Goal: Transaction & Acquisition: Purchase product/service

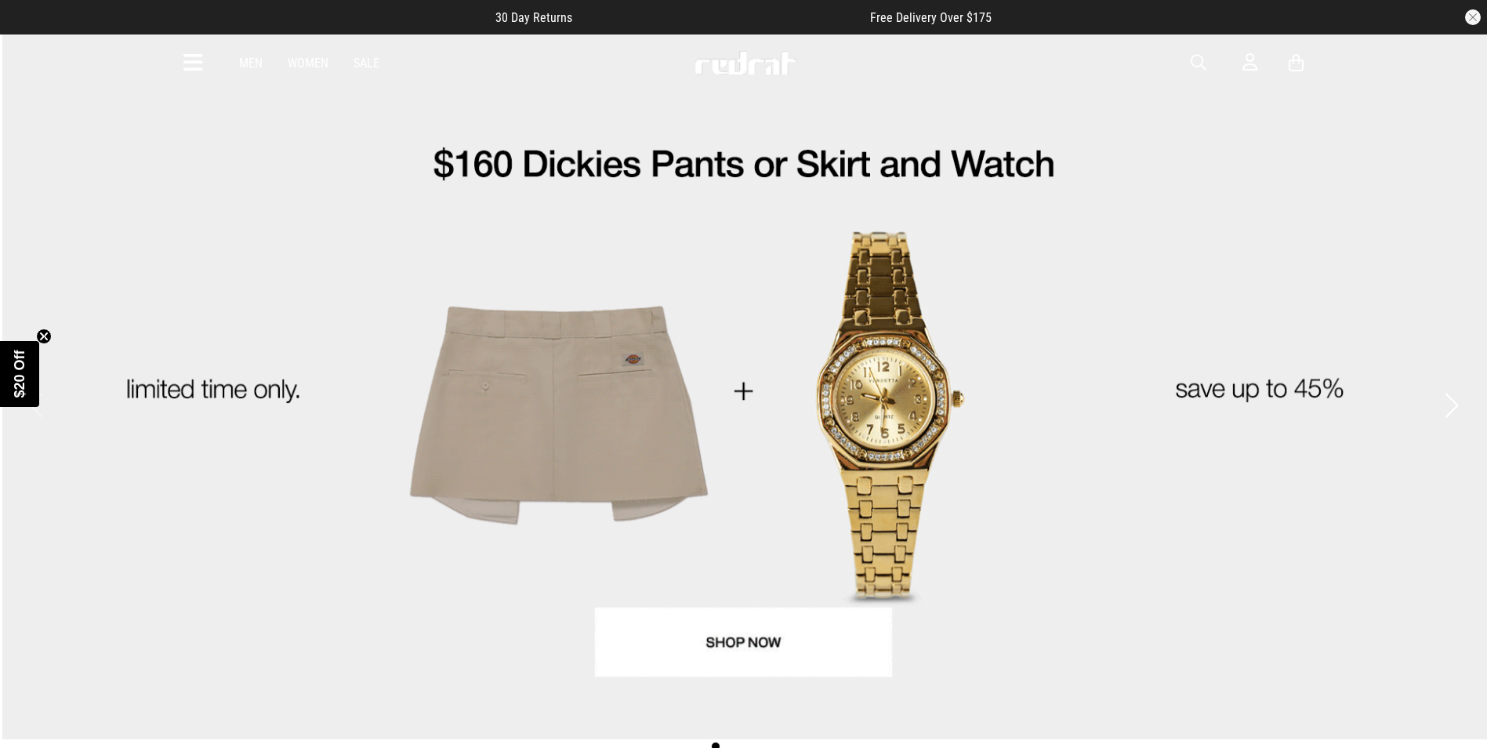
click at [737, 645] on link "1 / 4" at bounding box center [743, 386] width 1487 height 705
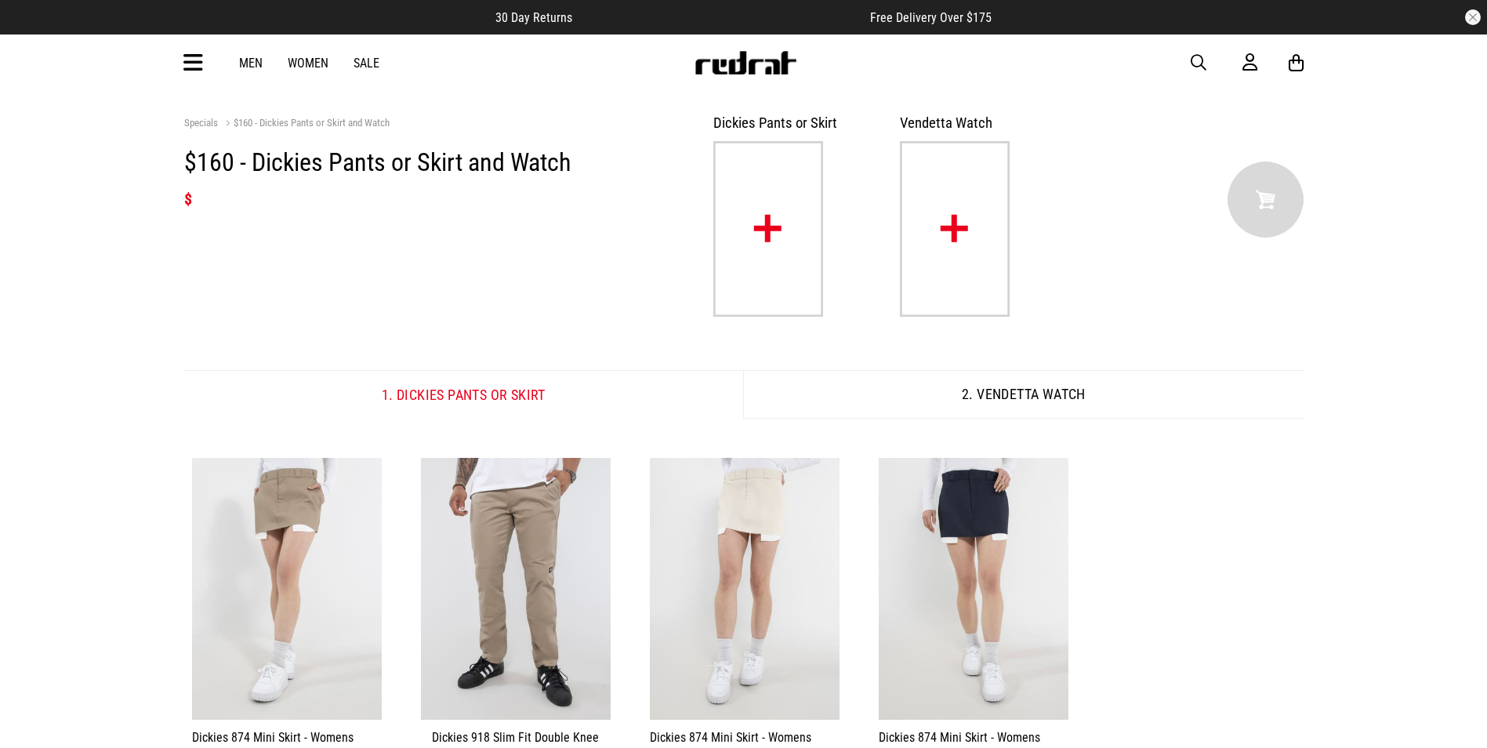
click at [250, 66] on link "Men" at bounding box center [251, 63] width 24 height 15
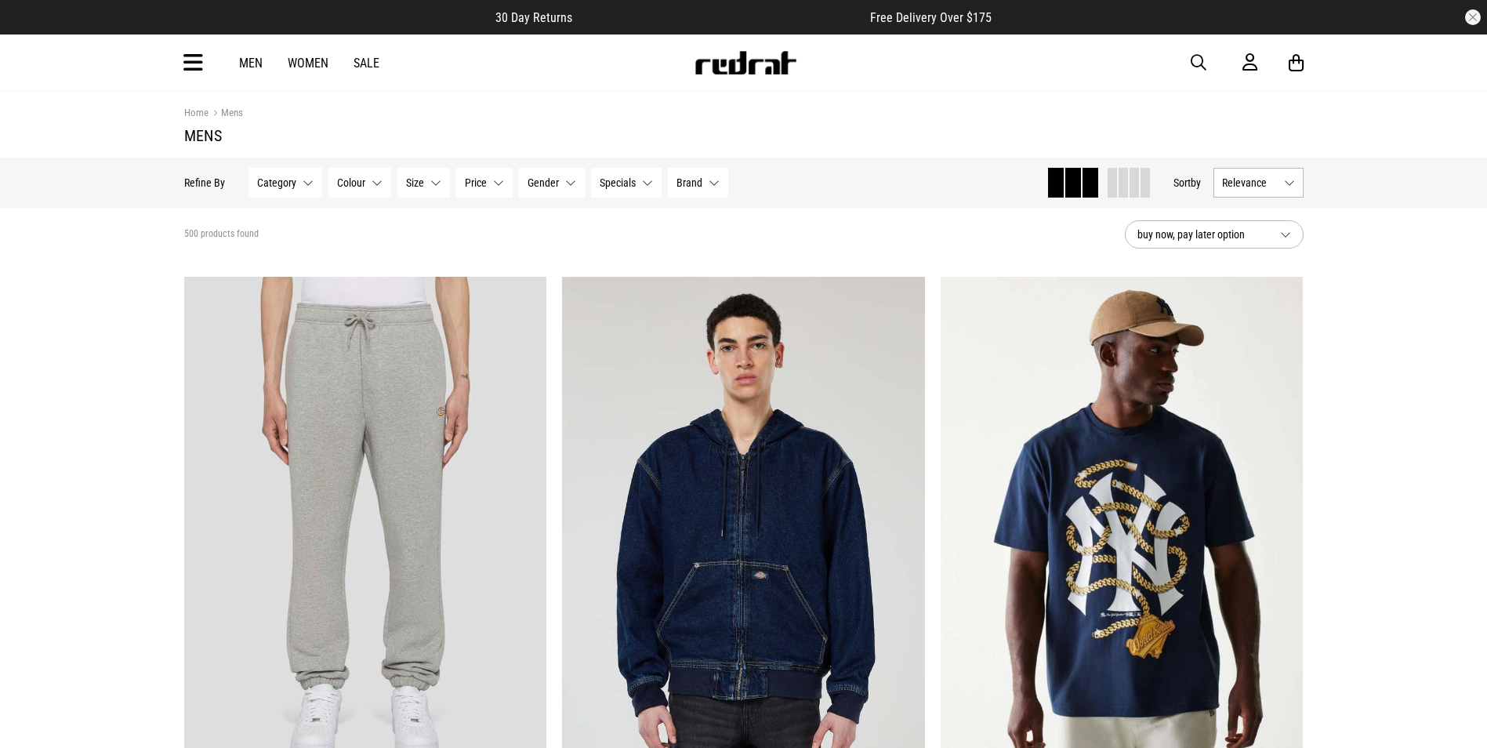
click at [275, 193] on button "Category None selected" at bounding box center [285, 183] width 74 height 30
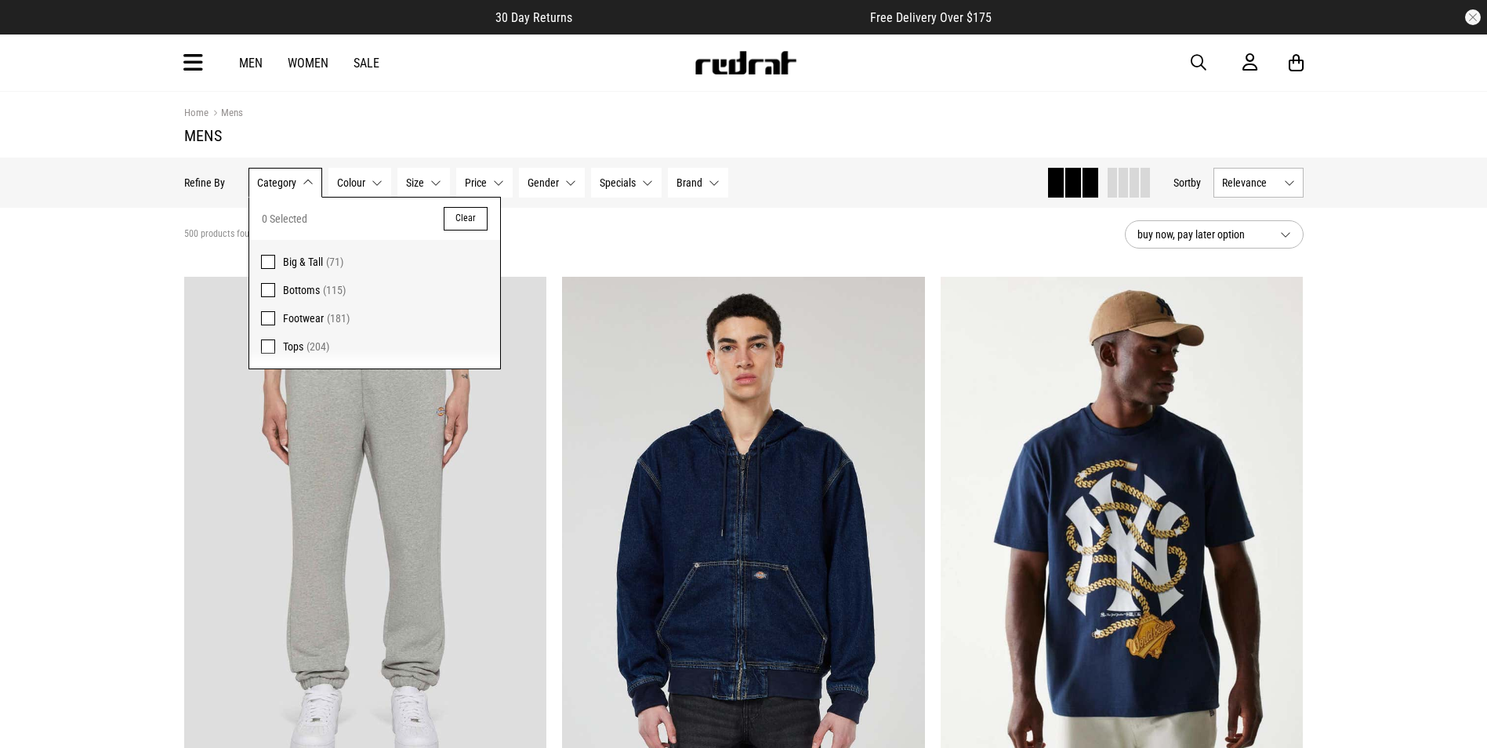
click at [946, 121] on section "Home Mens Mens" at bounding box center [743, 125] width 1119 height 66
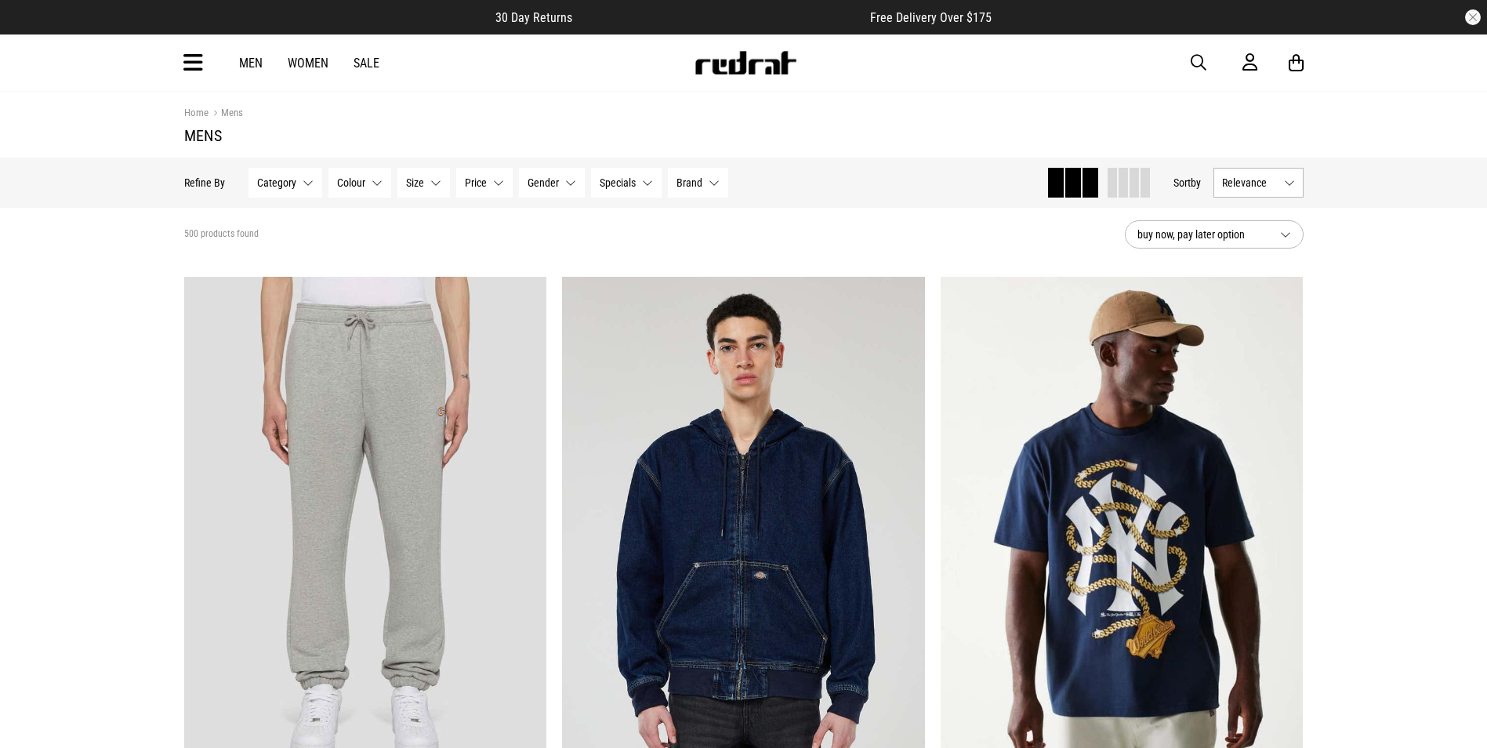
click at [1200, 63] on span "button" at bounding box center [1199, 62] width 16 height 19
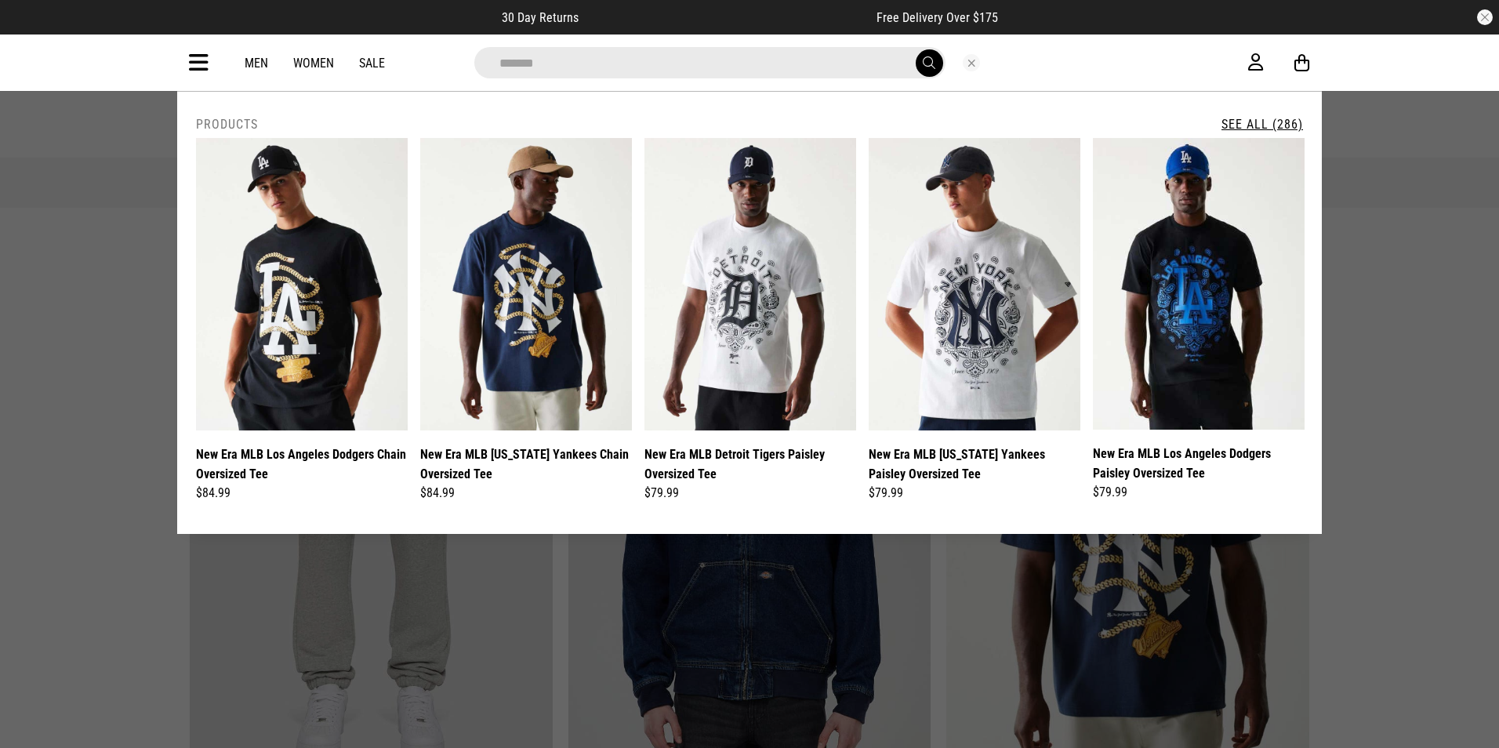
type input "*******"
click at [916, 49] on button "submit" at bounding box center [929, 62] width 27 height 27
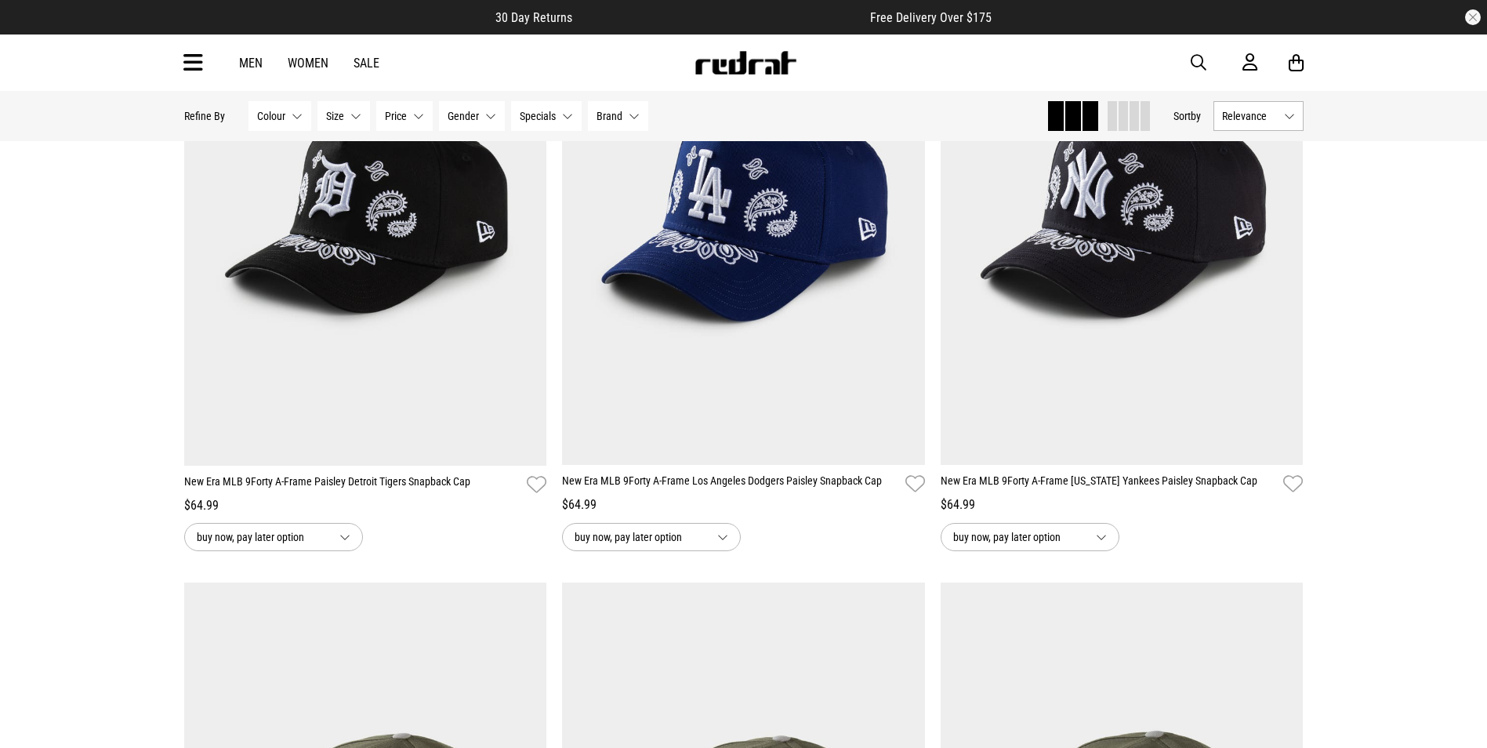
scroll to position [2754, 0]
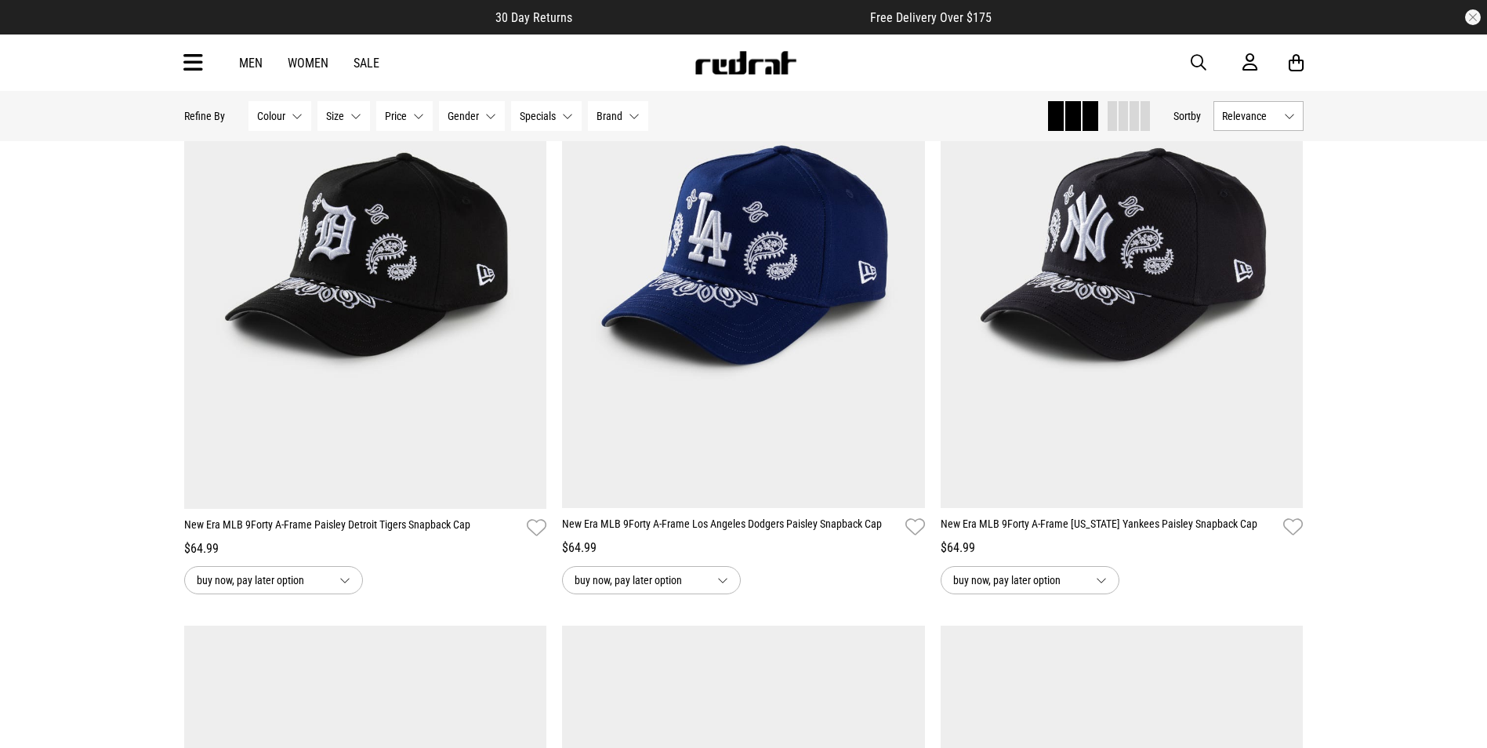
click at [558, 123] on button "Specials None selected" at bounding box center [546, 116] width 71 height 30
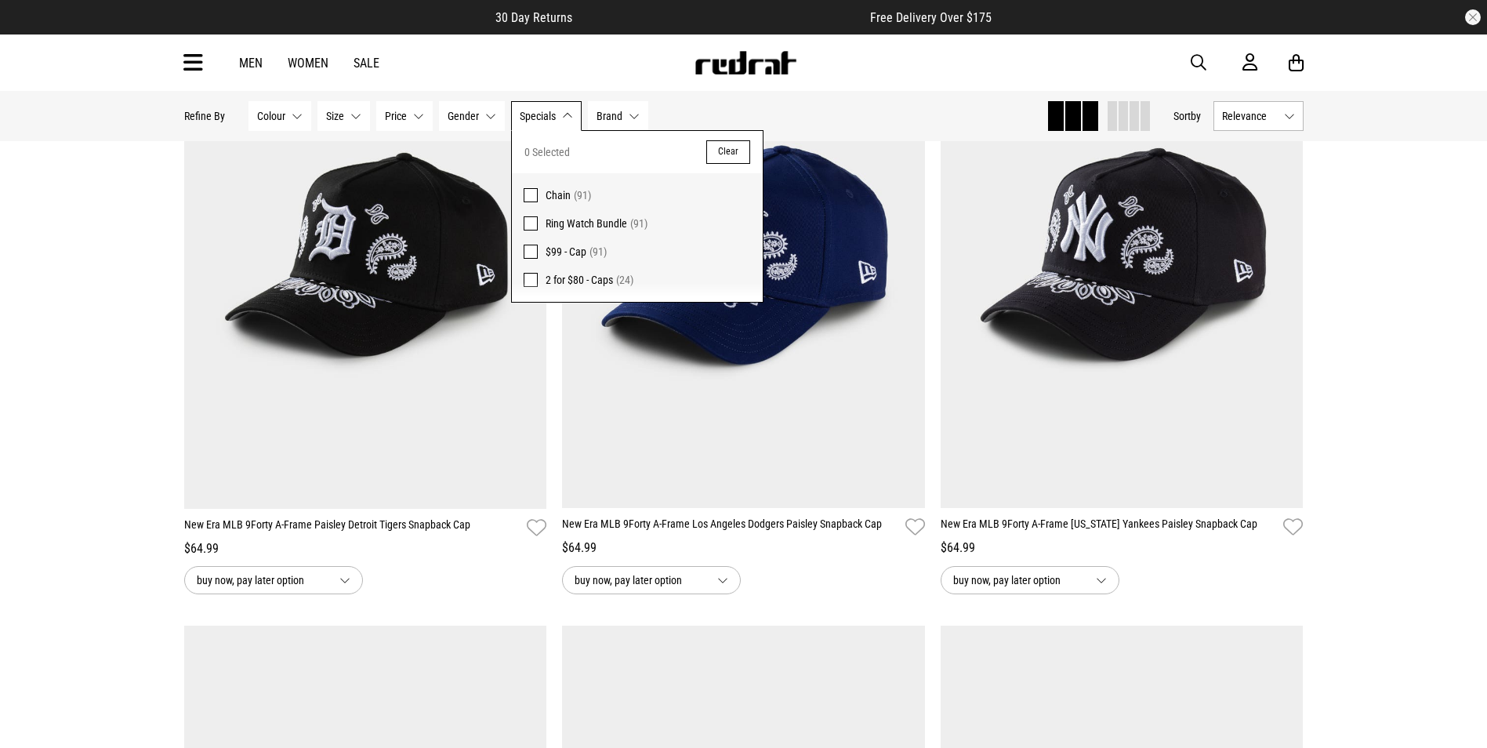
click at [528, 275] on span at bounding box center [531, 280] width 14 height 14
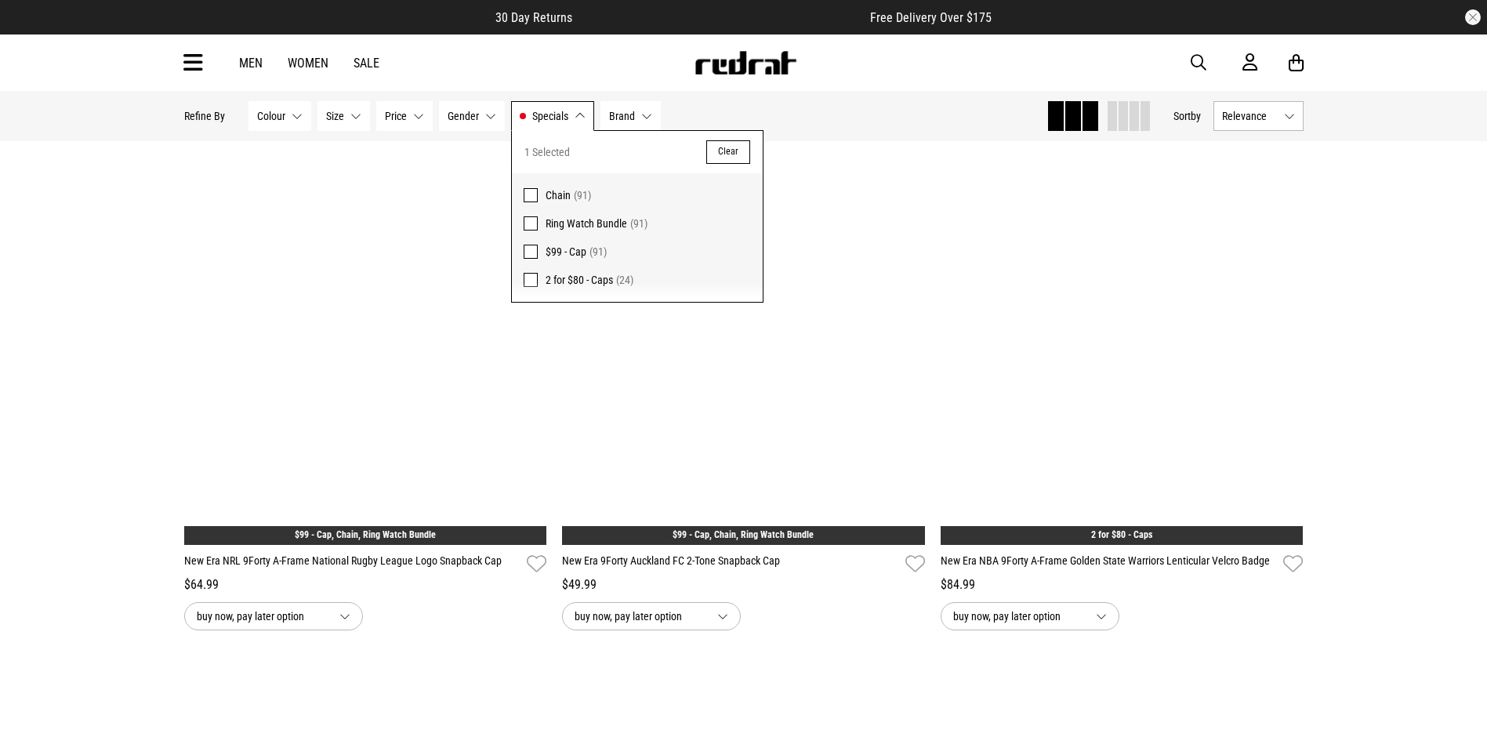
scroll to position [2791, 0]
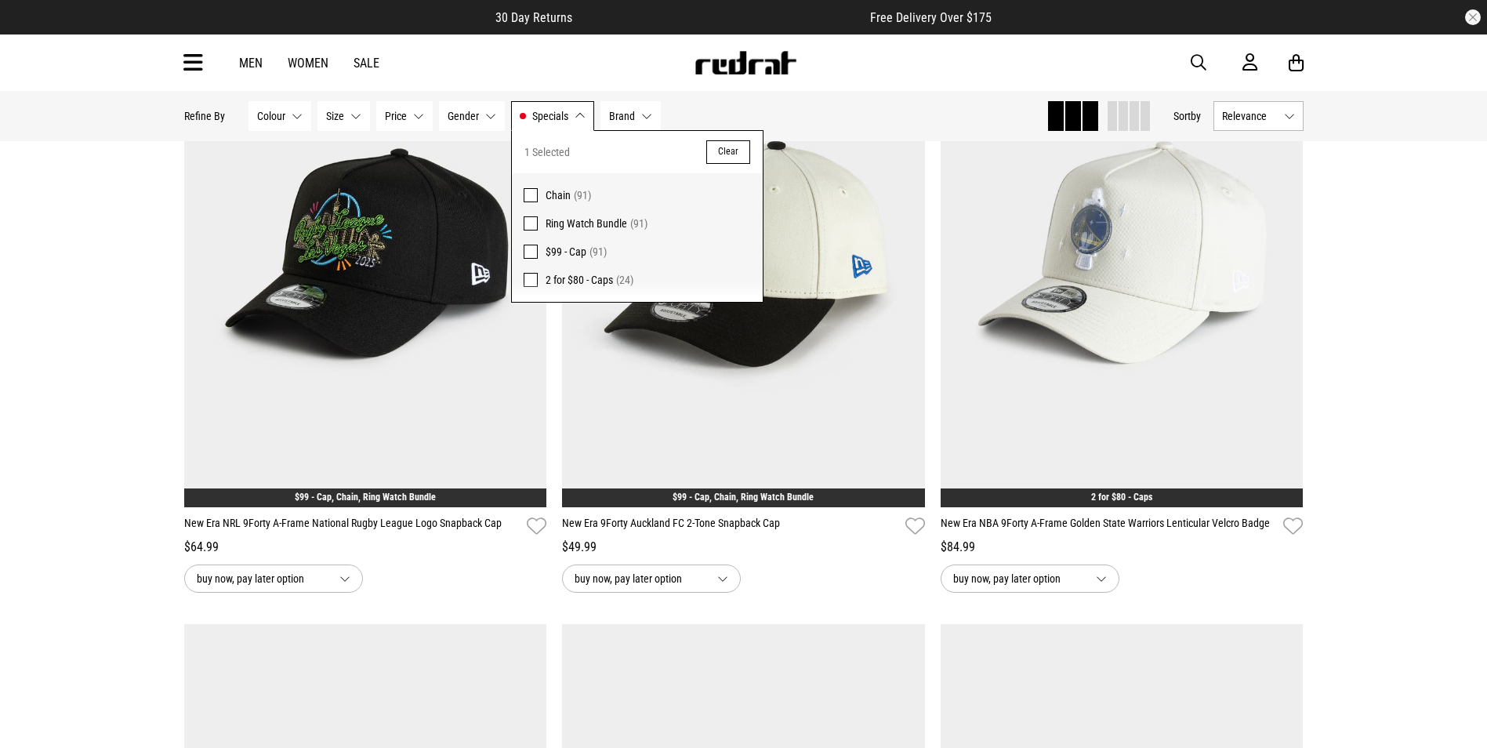
click at [752, 104] on div "Hide Refine s Refine By Filters Colour None selected Colour 0 Selected Clear Be…" at bounding box center [609, 116] width 850 height 34
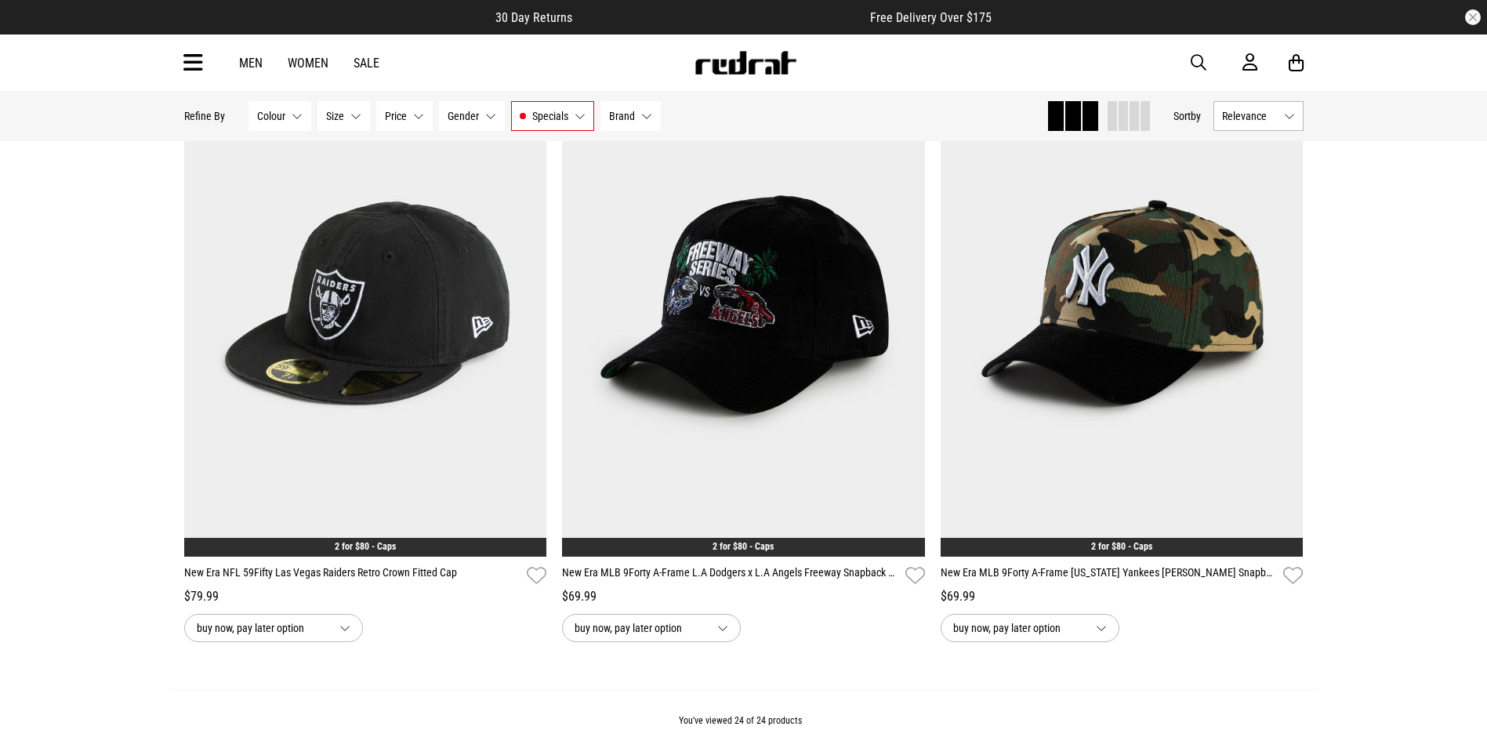
scroll to position [4751, 0]
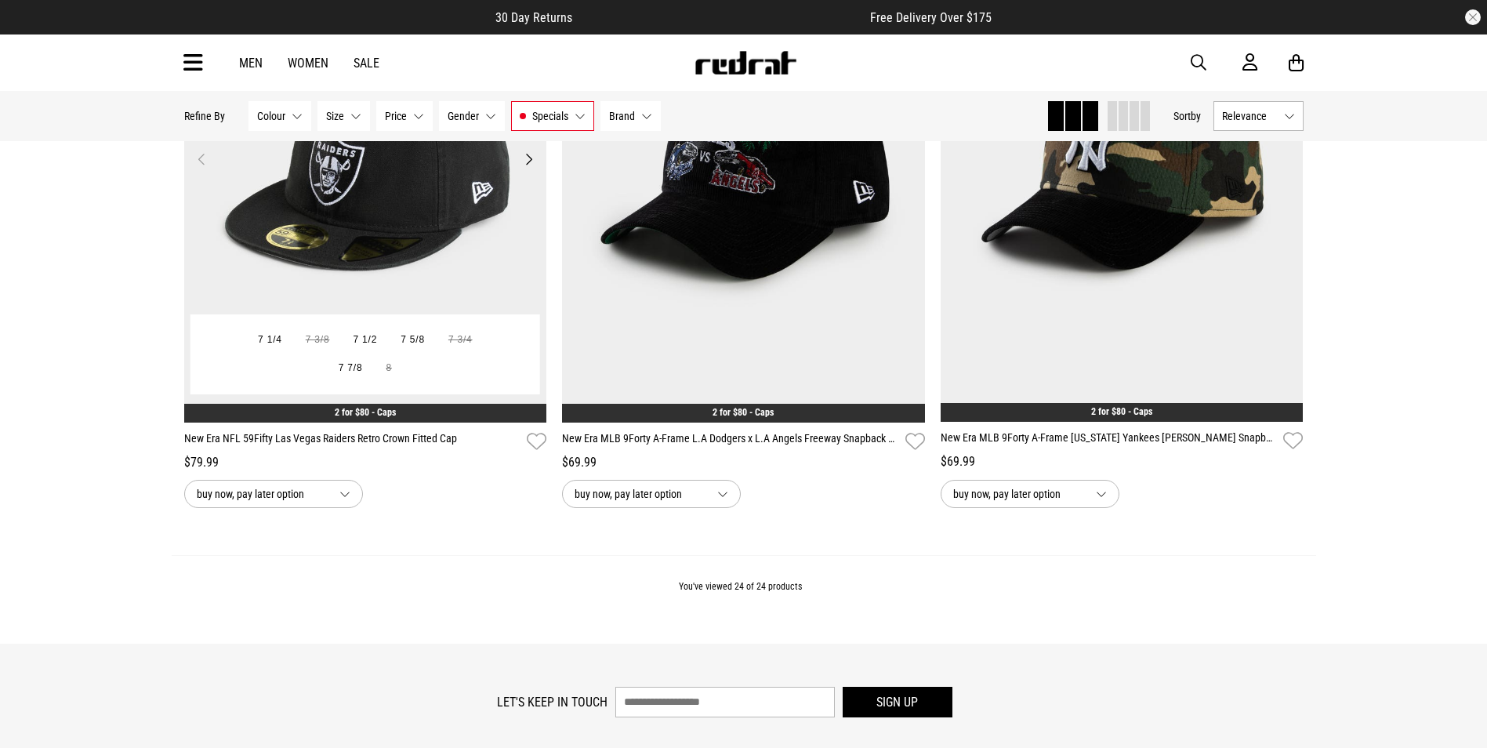
click at [419, 226] on img at bounding box center [365, 168] width 363 height 508
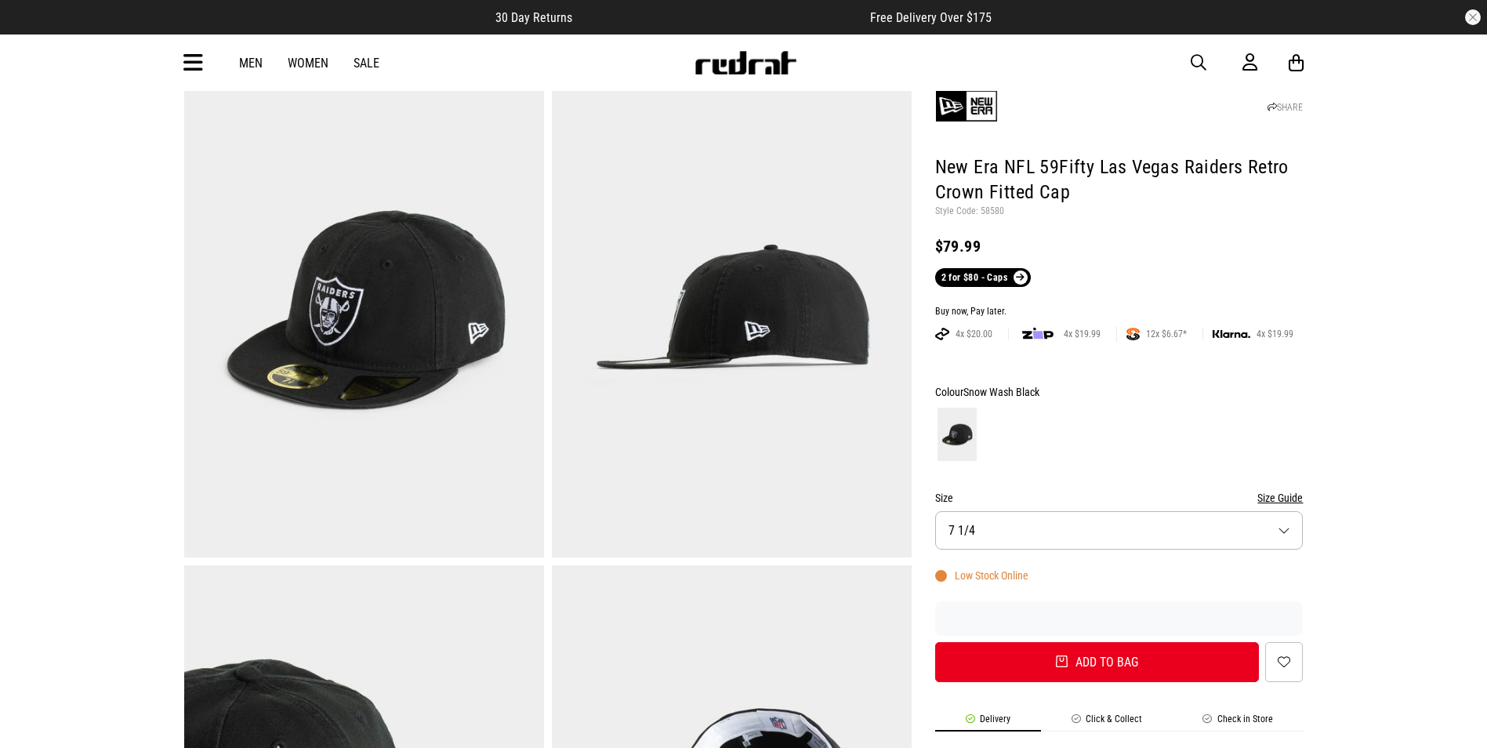
scroll to position [78, 0]
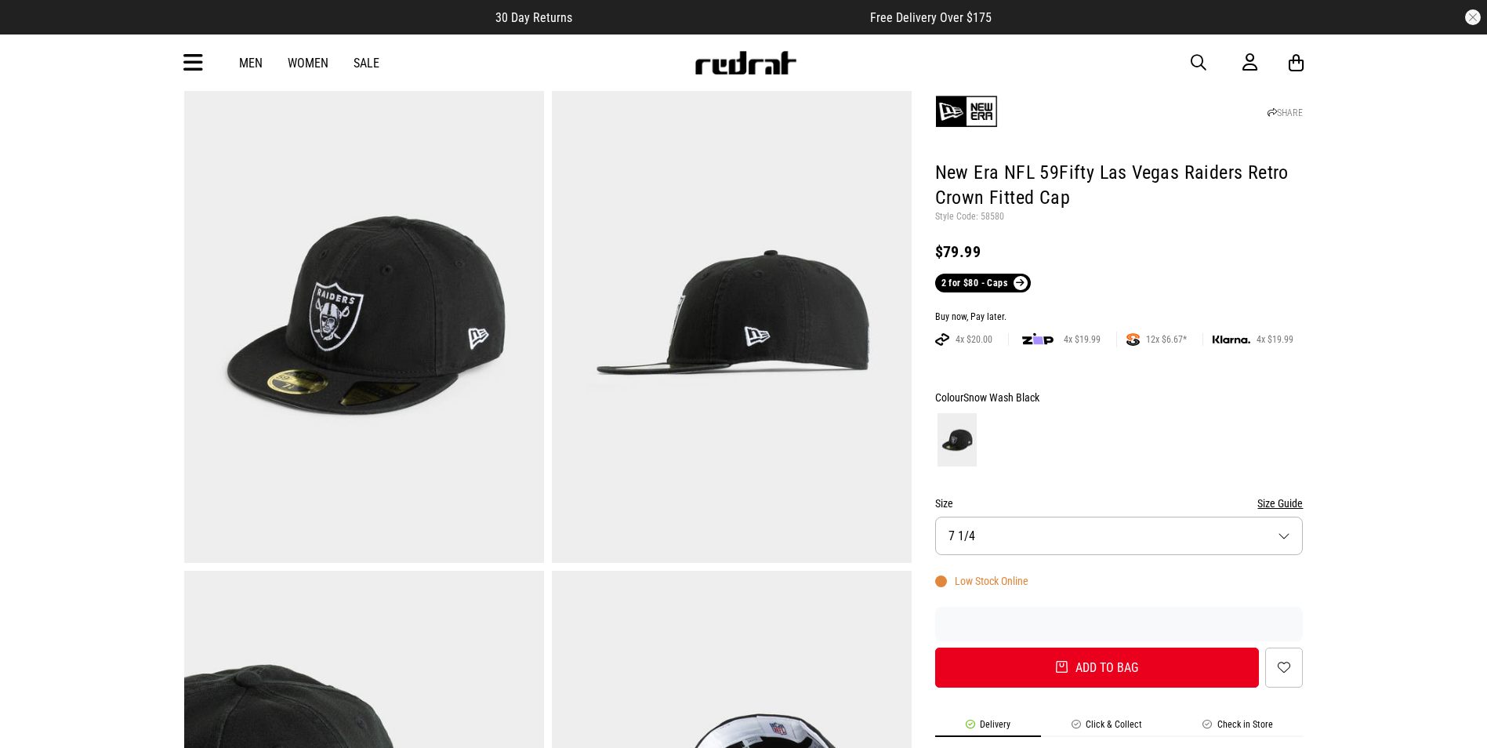
click at [1278, 528] on button "Size 7 1/4" at bounding box center [1119, 536] width 368 height 38
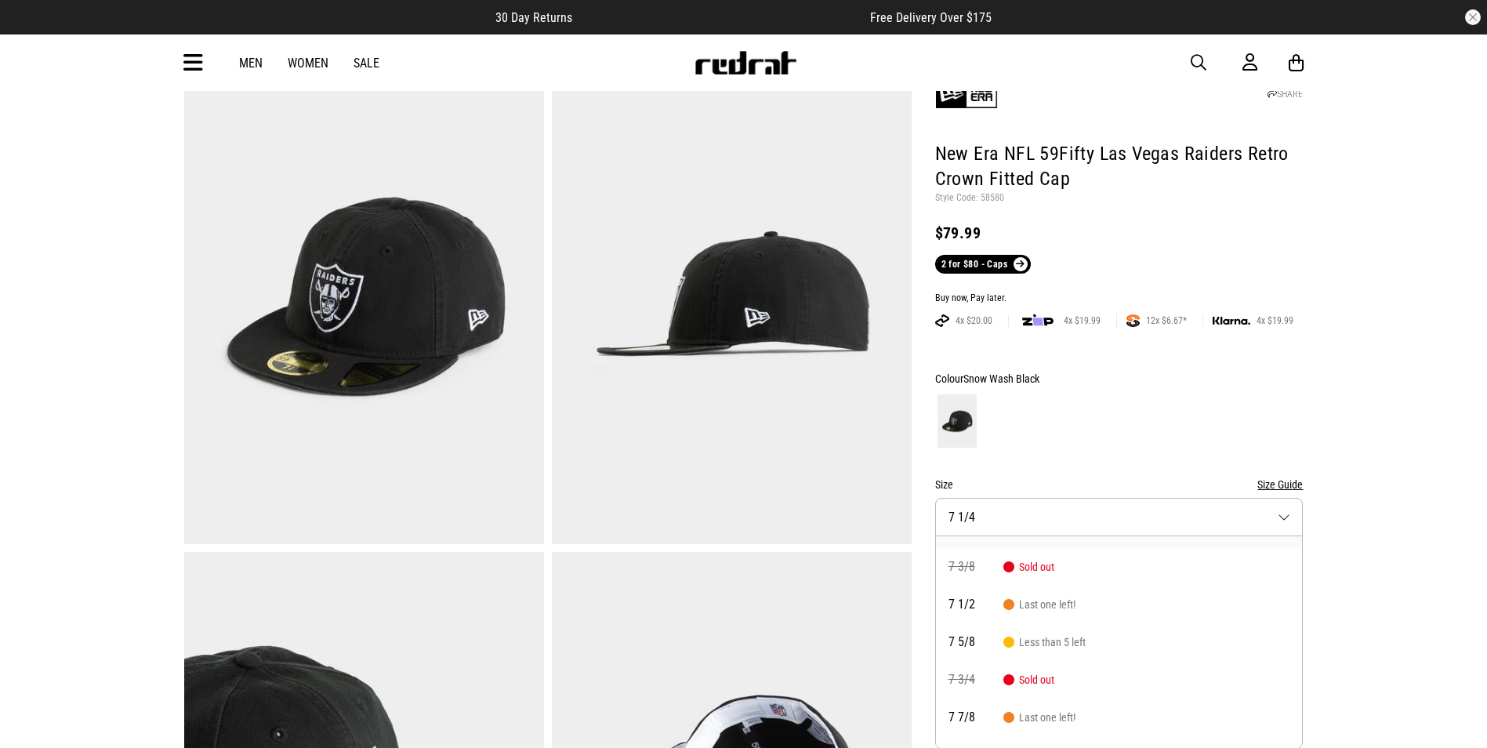
scroll to position [52, 0]
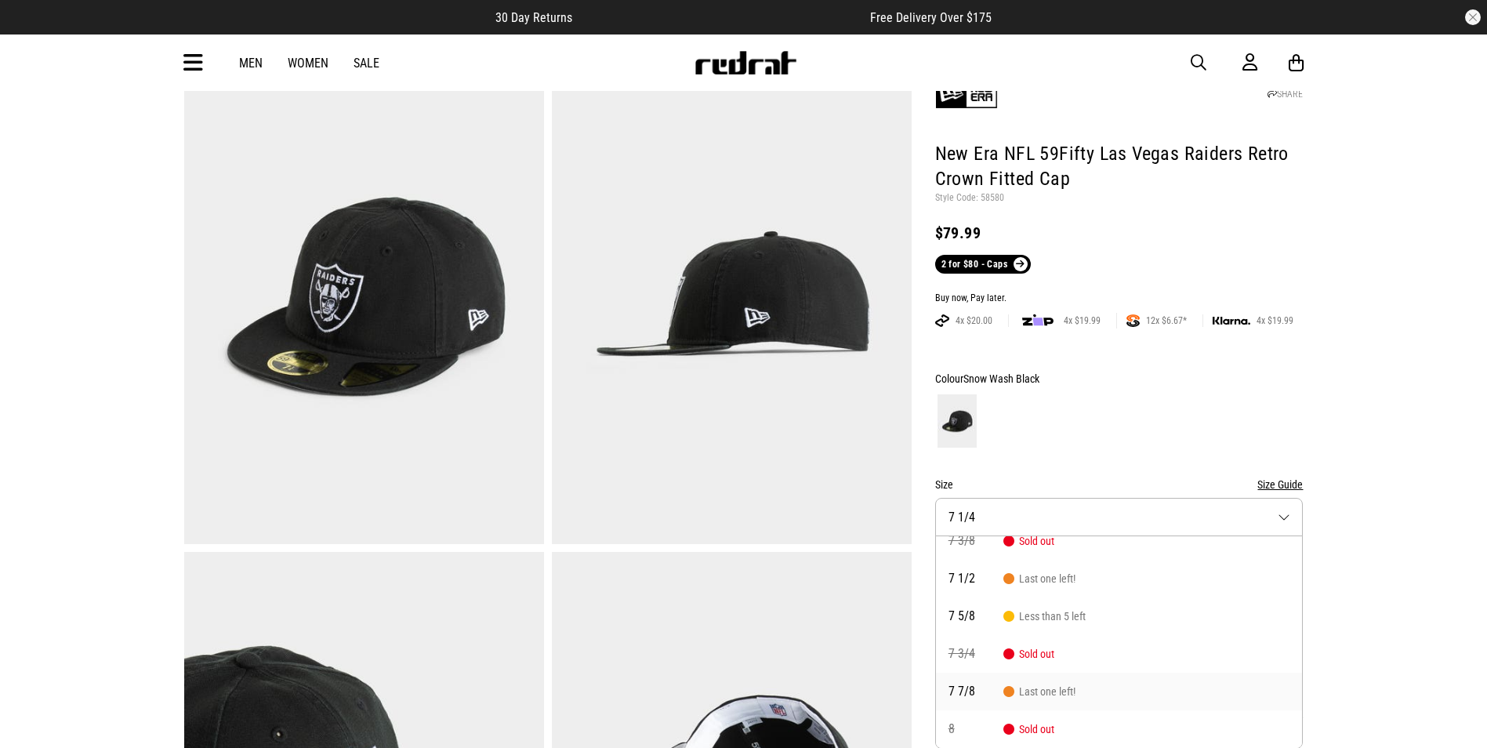
click at [1050, 700] on li "7 7/8 Last one left!" at bounding box center [1119, 692] width 367 height 38
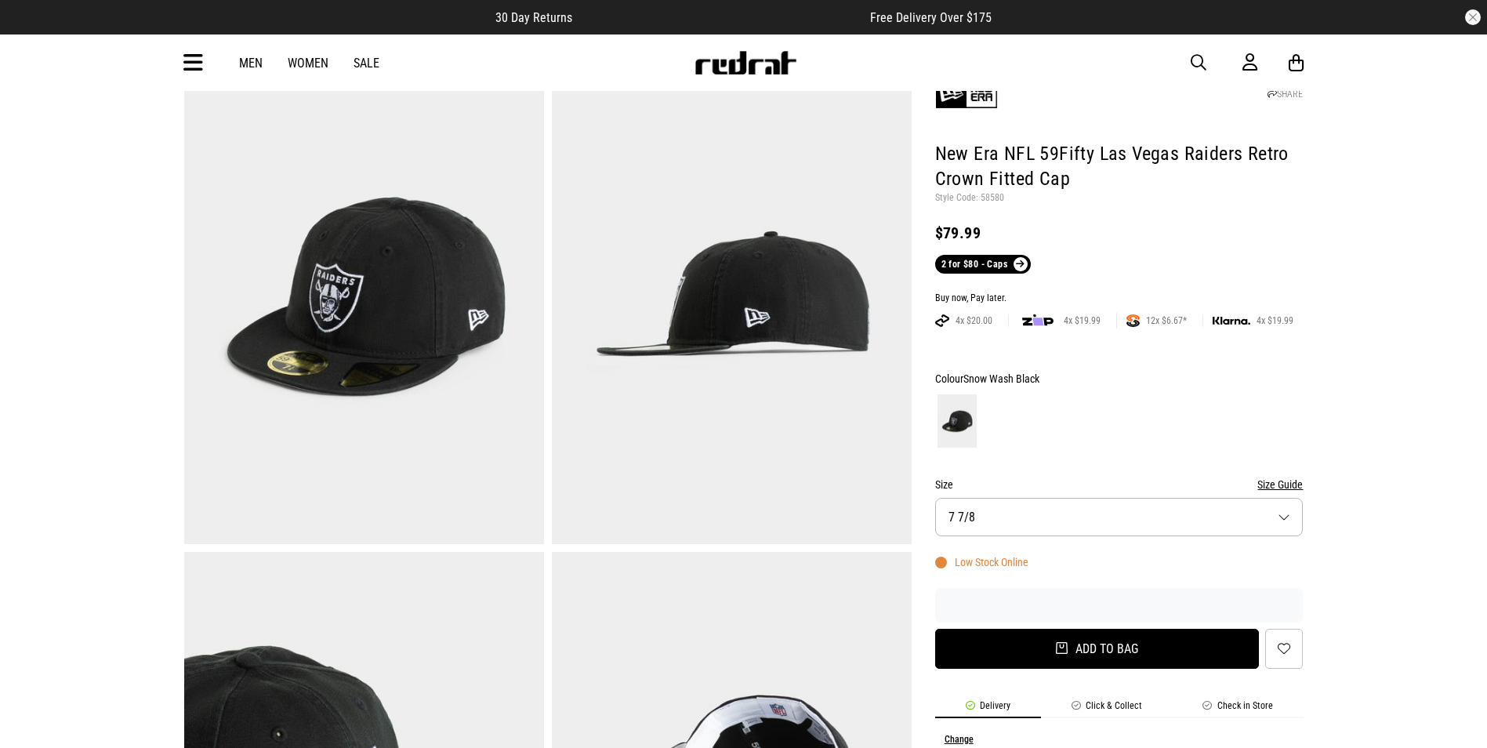
click at [1052, 650] on button "Add to bag" at bounding box center [1097, 649] width 325 height 40
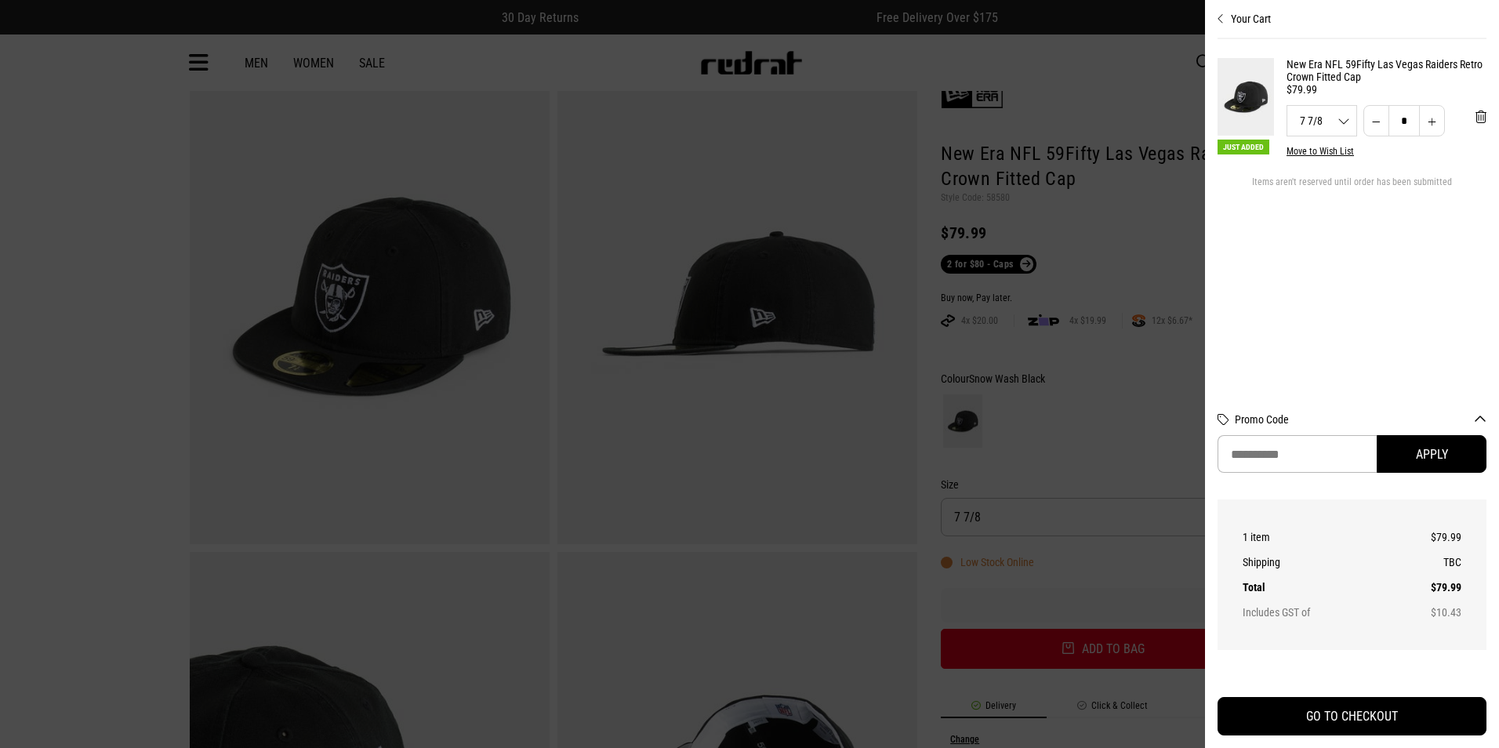
click at [100, 269] on div at bounding box center [749, 374] width 1499 height 748
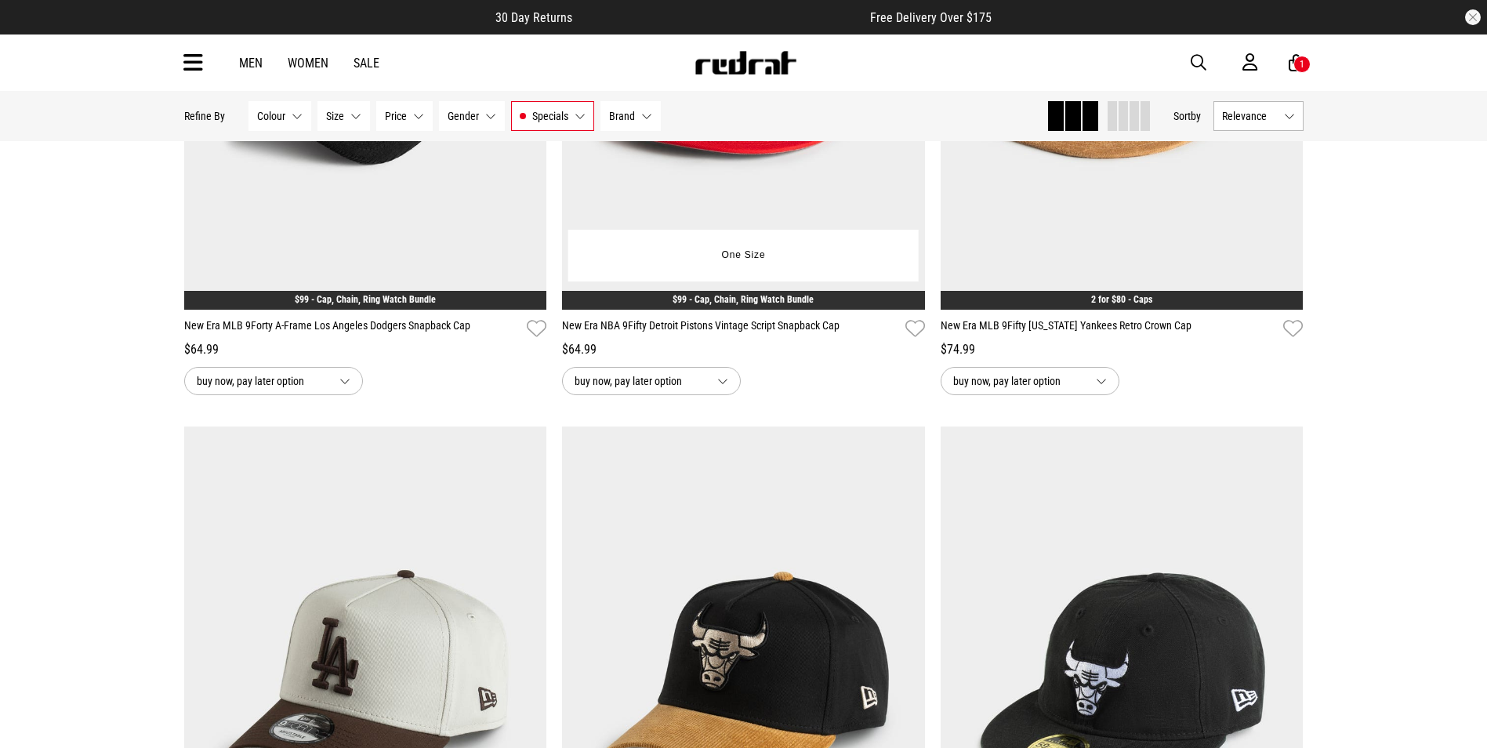
scroll to position [3887, 0]
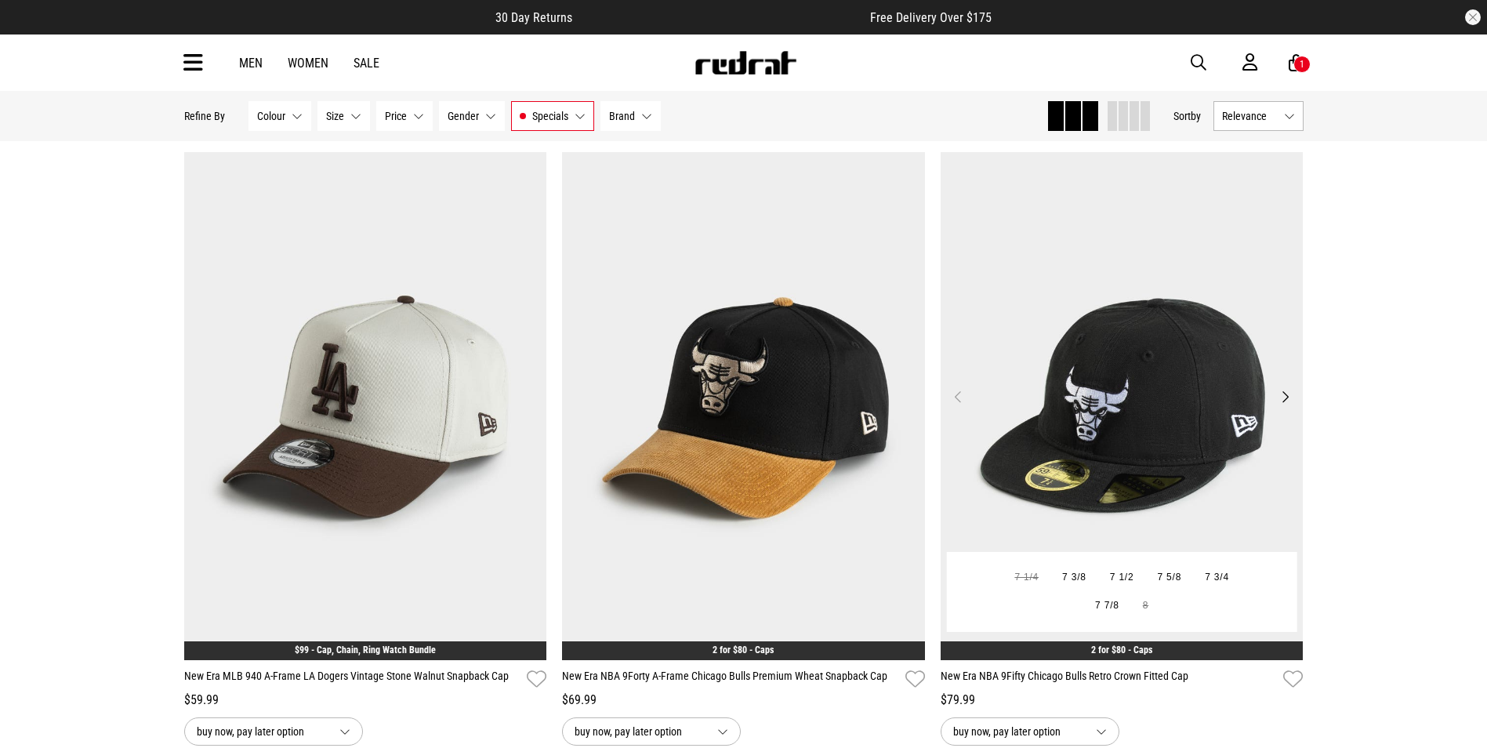
click at [1182, 438] on img at bounding box center [1122, 406] width 363 height 508
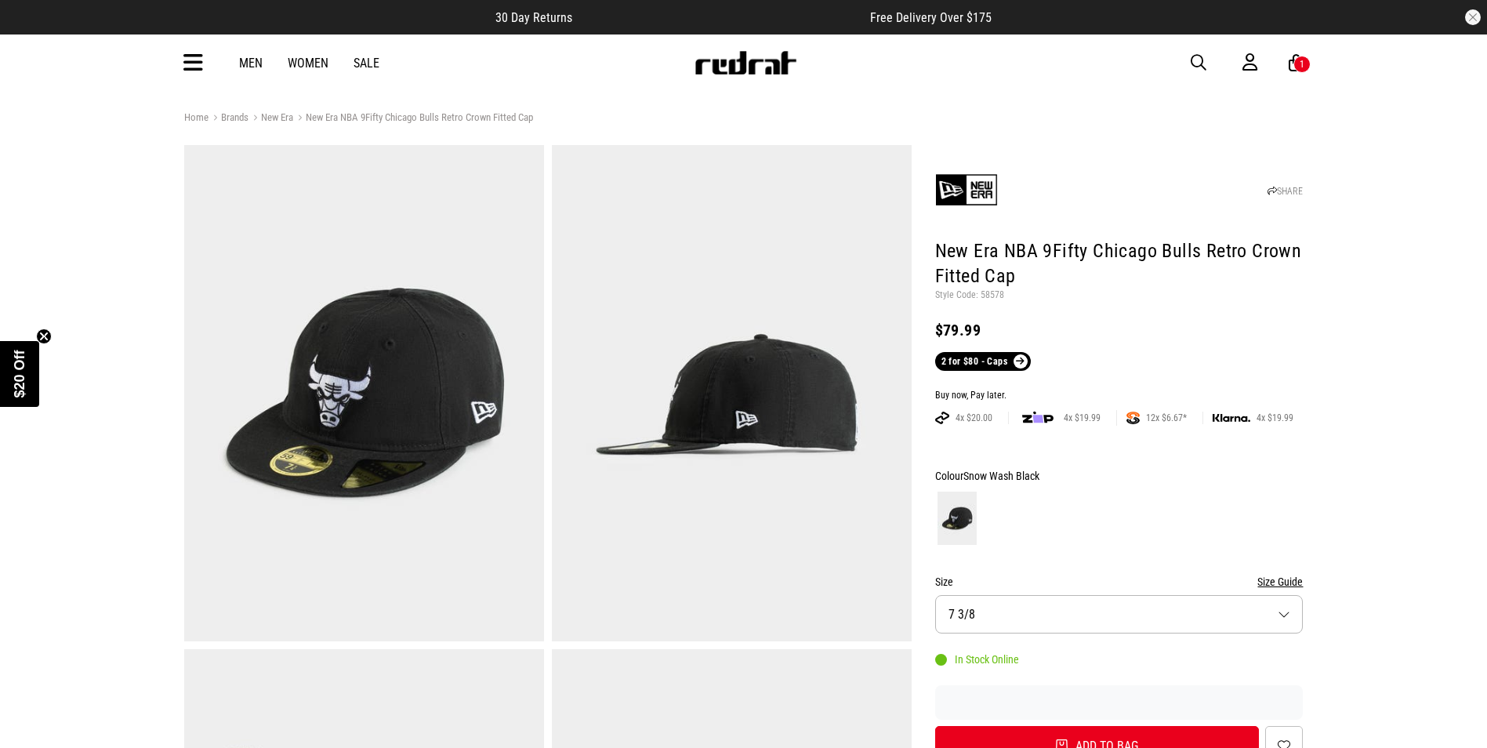
click at [1287, 616] on button "Size 7 3/8" at bounding box center [1119, 614] width 368 height 38
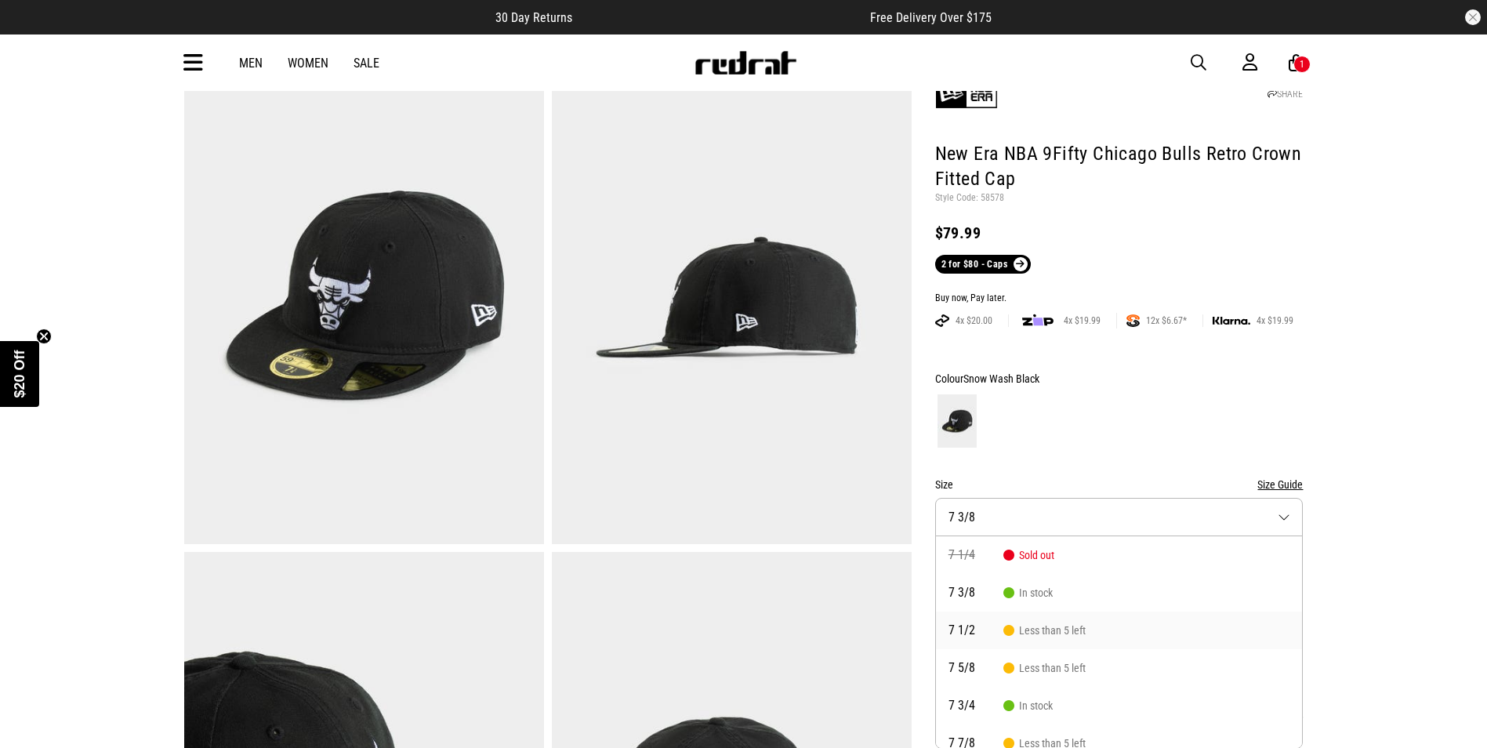
scroll to position [52, 0]
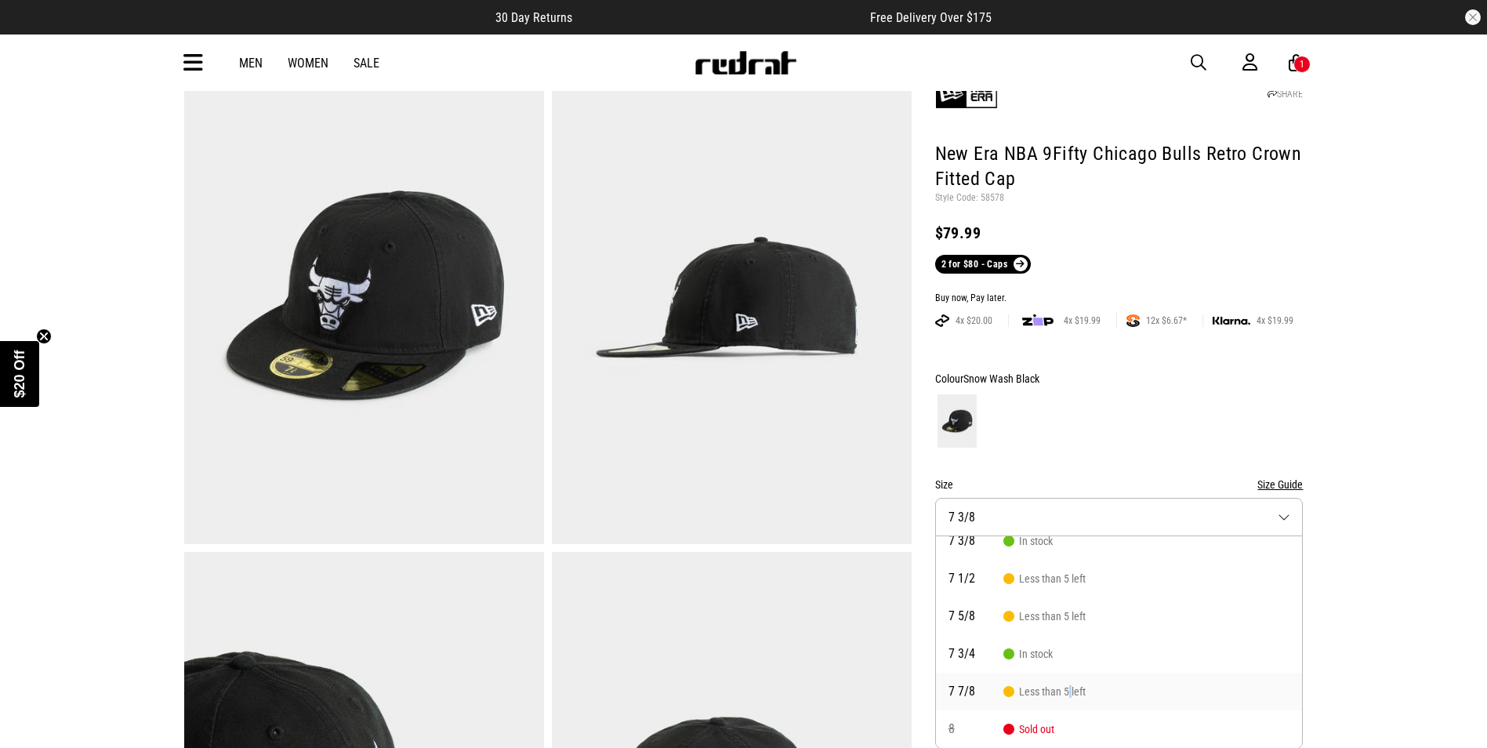
click at [1069, 692] on span "Less than 5 left" at bounding box center [1044, 691] width 82 height 13
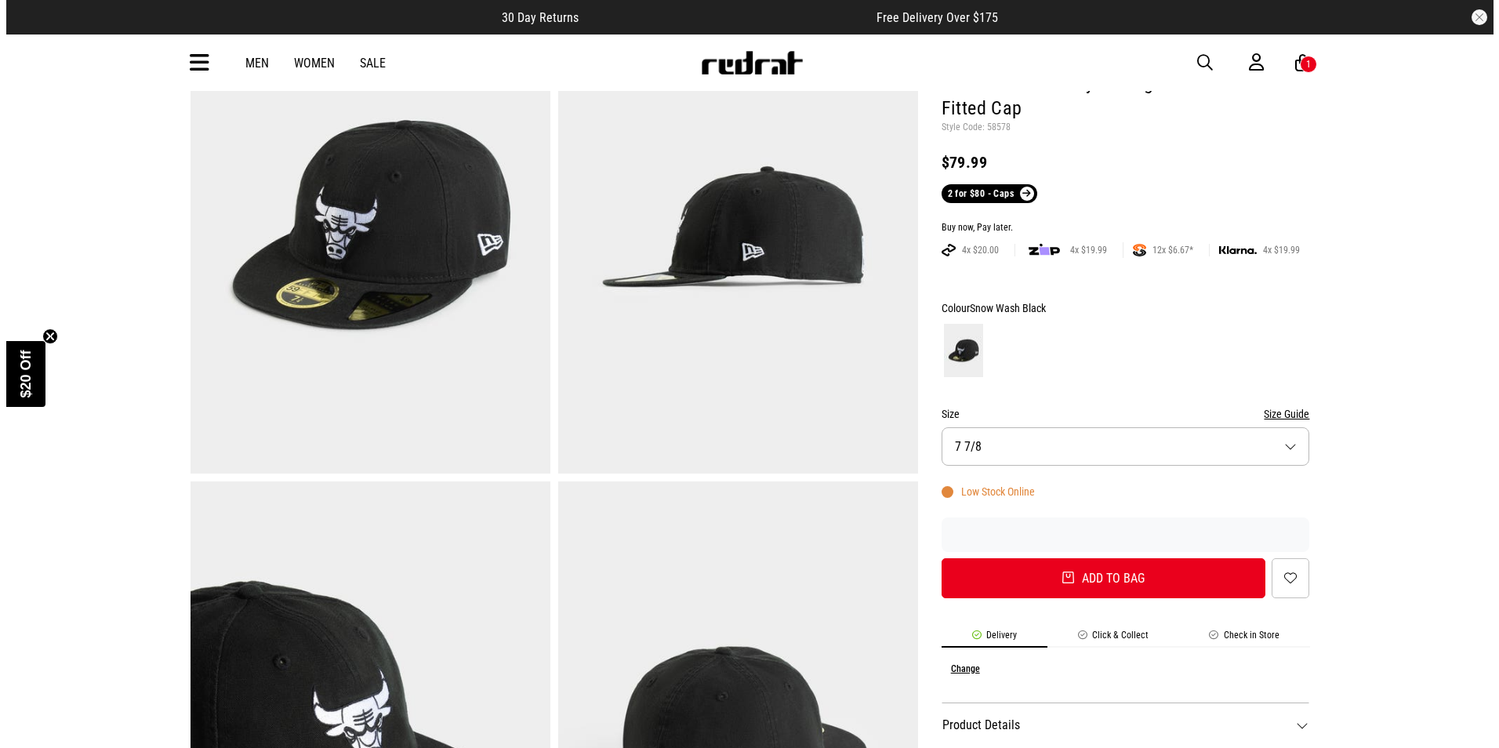
scroll to position [254, 0]
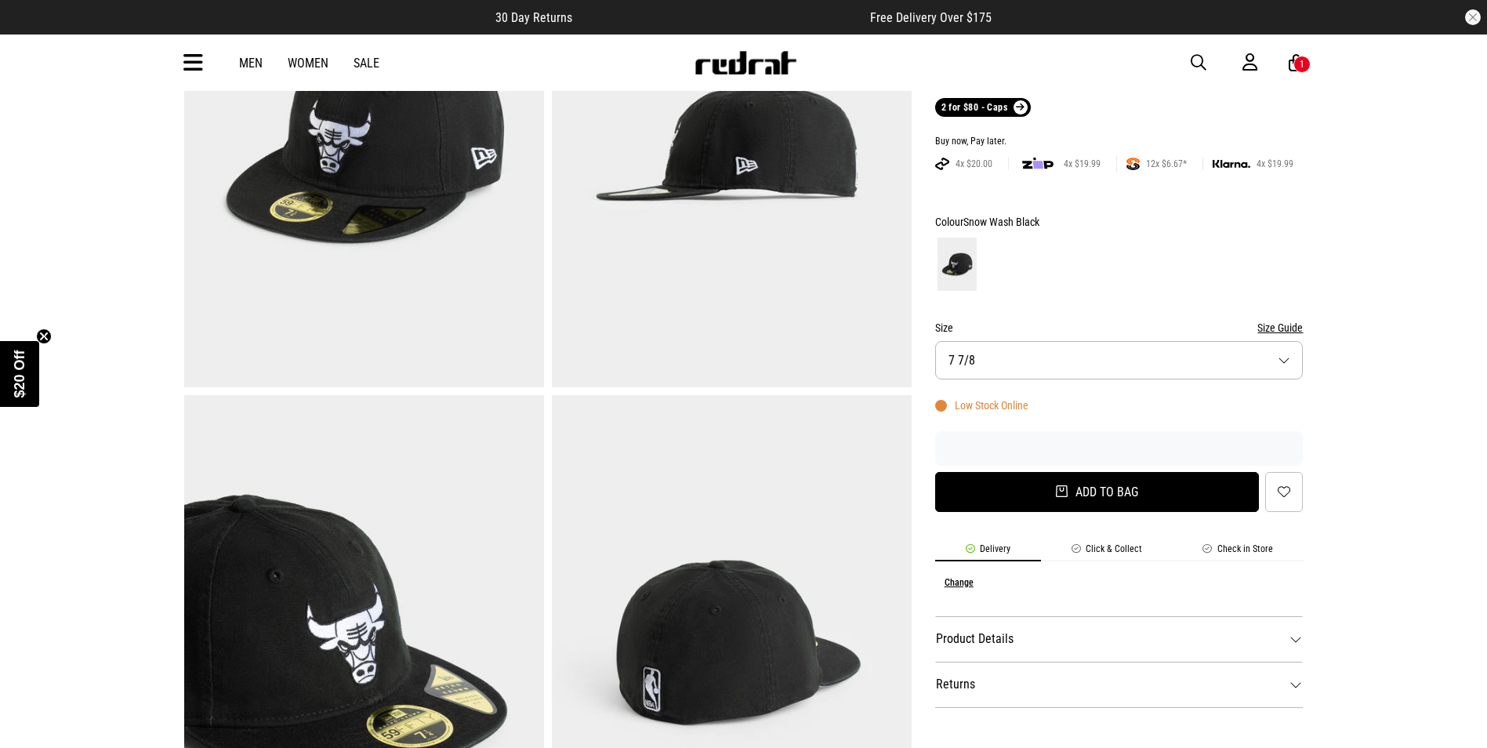
click at [1131, 492] on button "Add to bag" at bounding box center [1097, 492] width 325 height 40
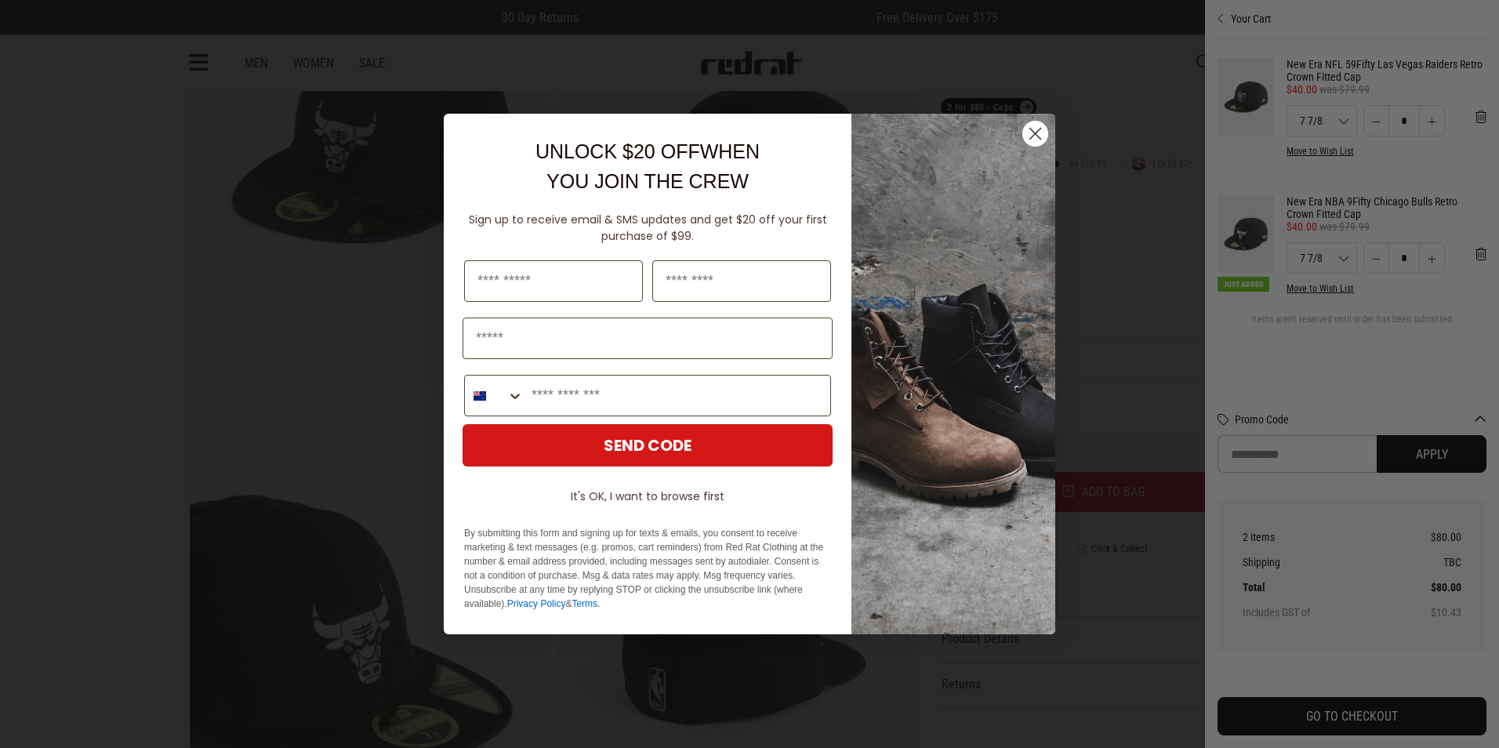
click at [1032, 132] on circle "Close dialog" at bounding box center [1035, 134] width 26 height 26
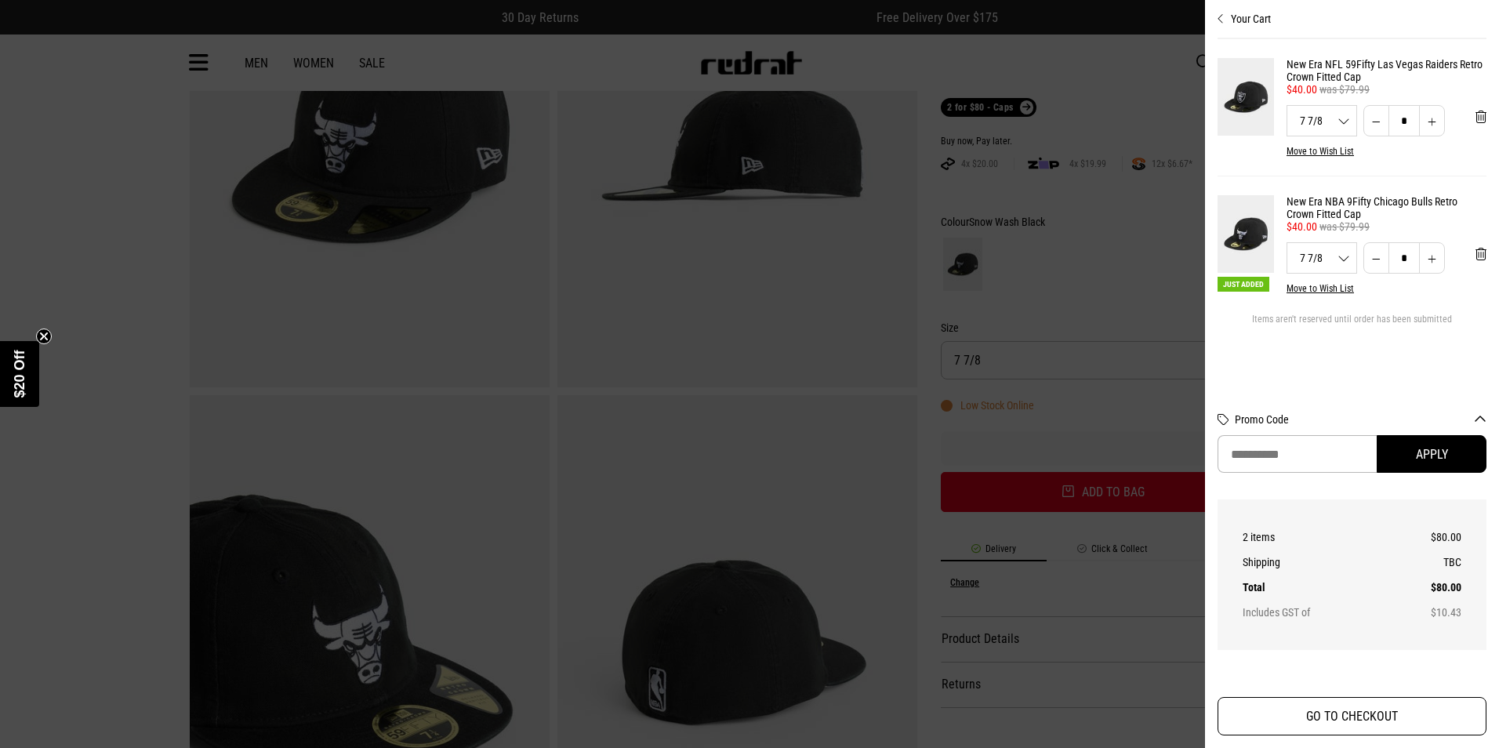
click at [1323, 719] on button "GO TO CHECKOUT" at bounding box center [1351, 716] width 269 height 38
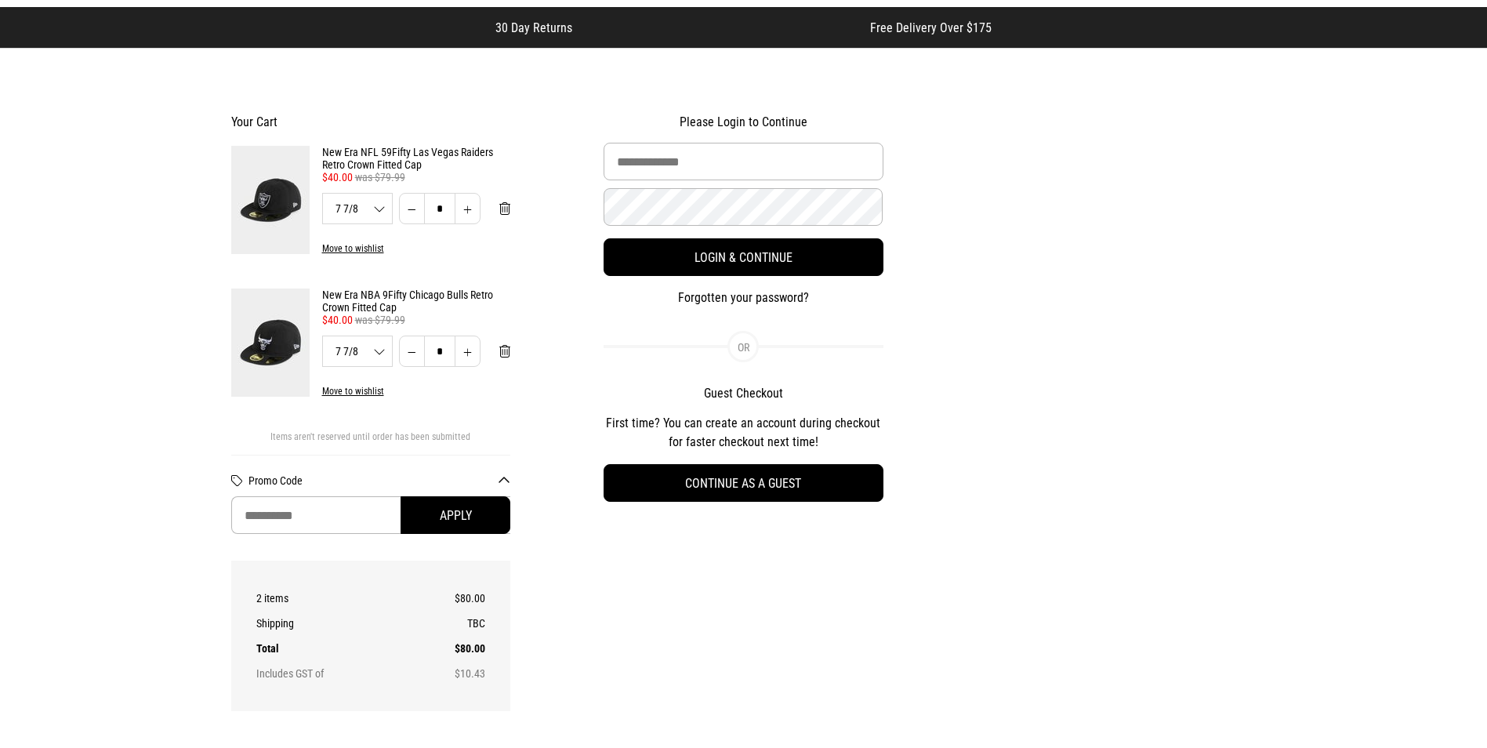
scroll to position [157, 0]
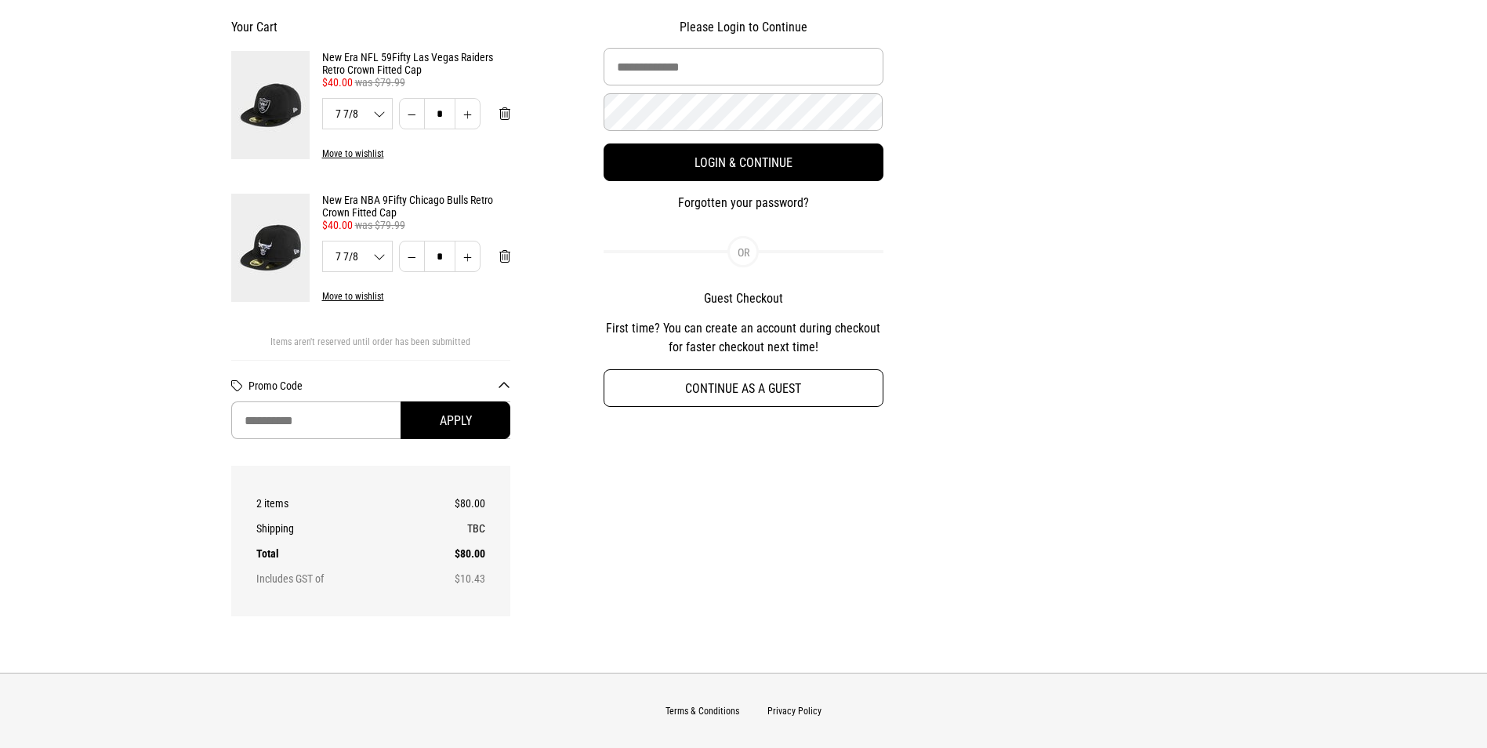
click at [735, 396] on button "Continue as a guest" at bounding box center [744, 388] width 280 height 38
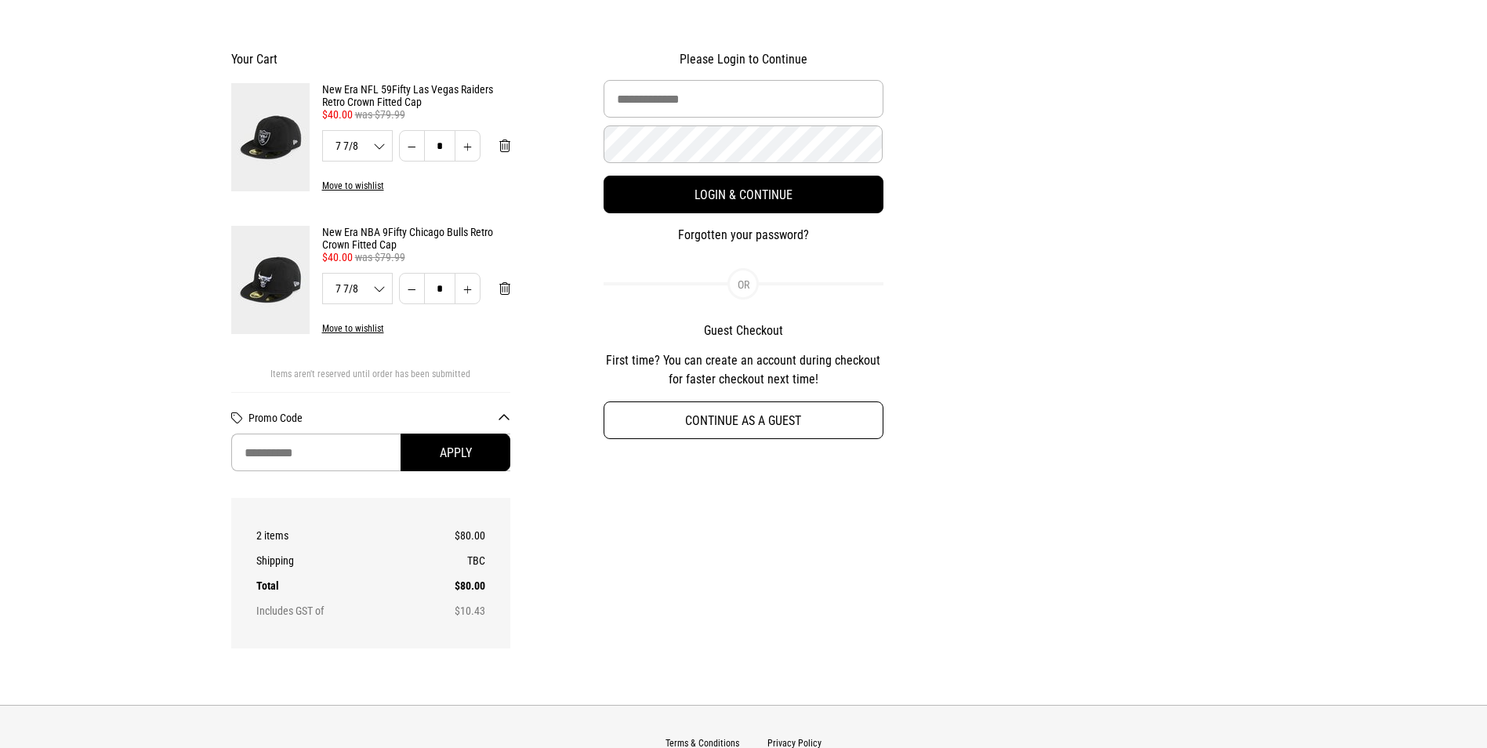
select select "**********"
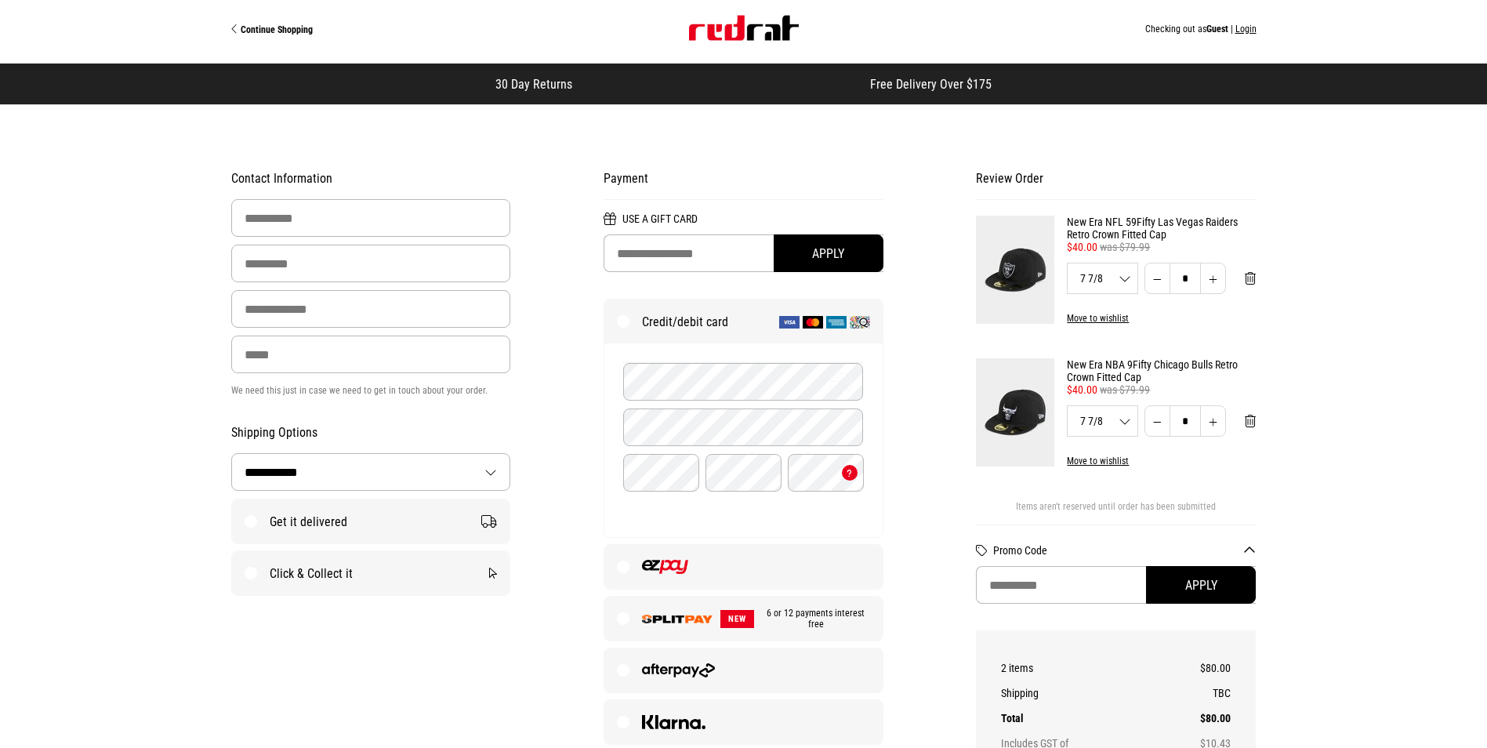
scroll to position [0, 0]
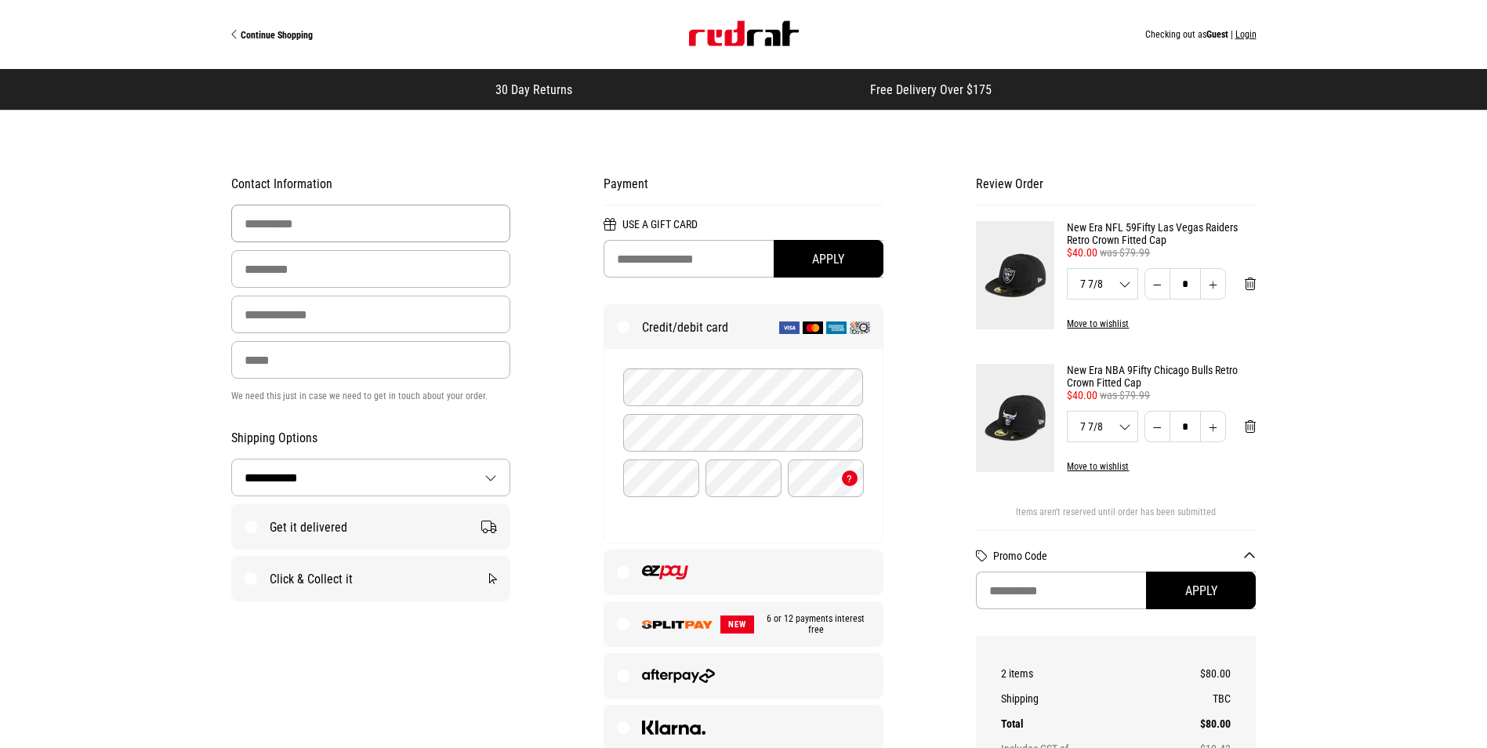
click at [405, 218] on input "First Name" at bounding box center [371, 224] width 280 height 38
type input "********"
type input "*****"
type input "**********"
click at [428, 360] on input "Phone" at bounding box center [371, 360] width 280 height 38
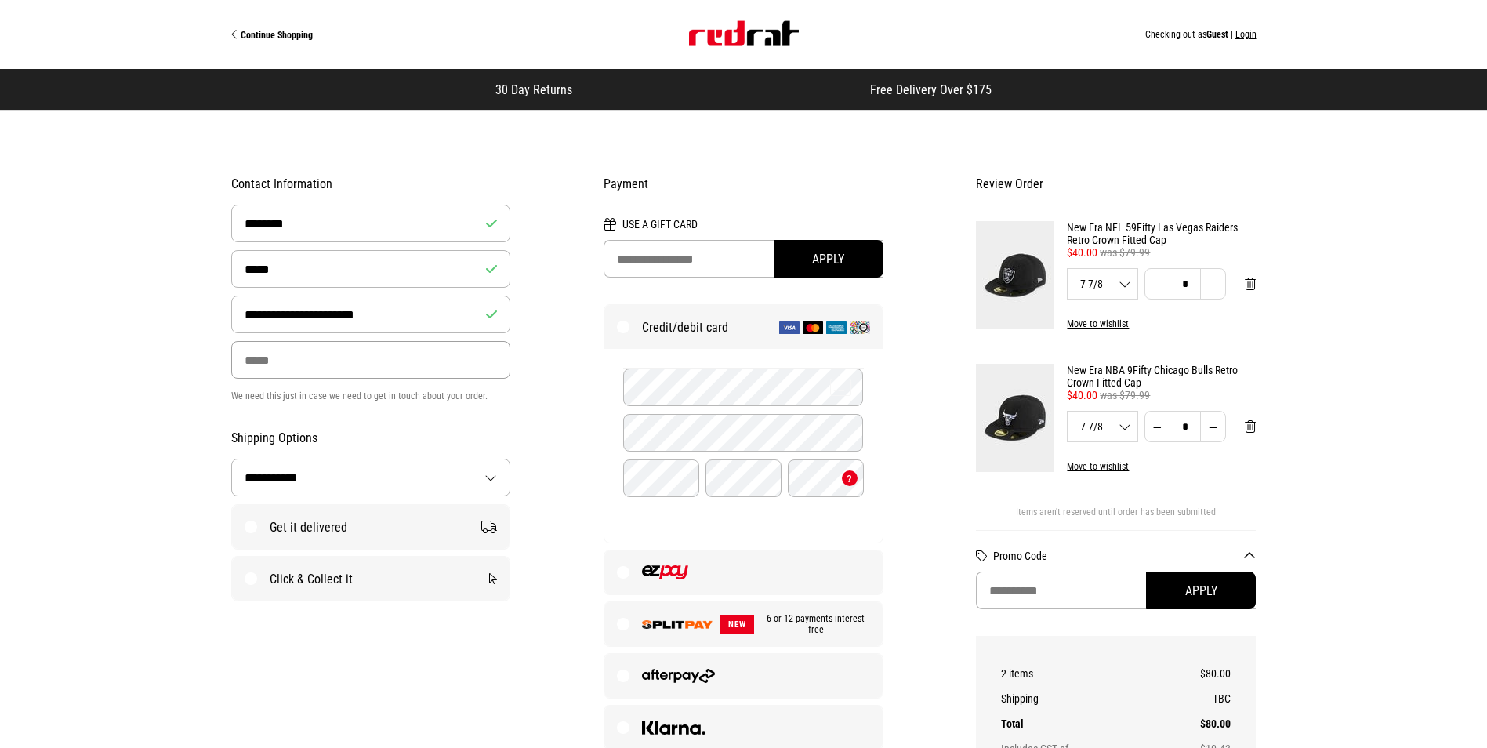
type input "**********"
click at [291, 535] on label "Get it delivered" at bounding box center [371, 527] width 278 height 44
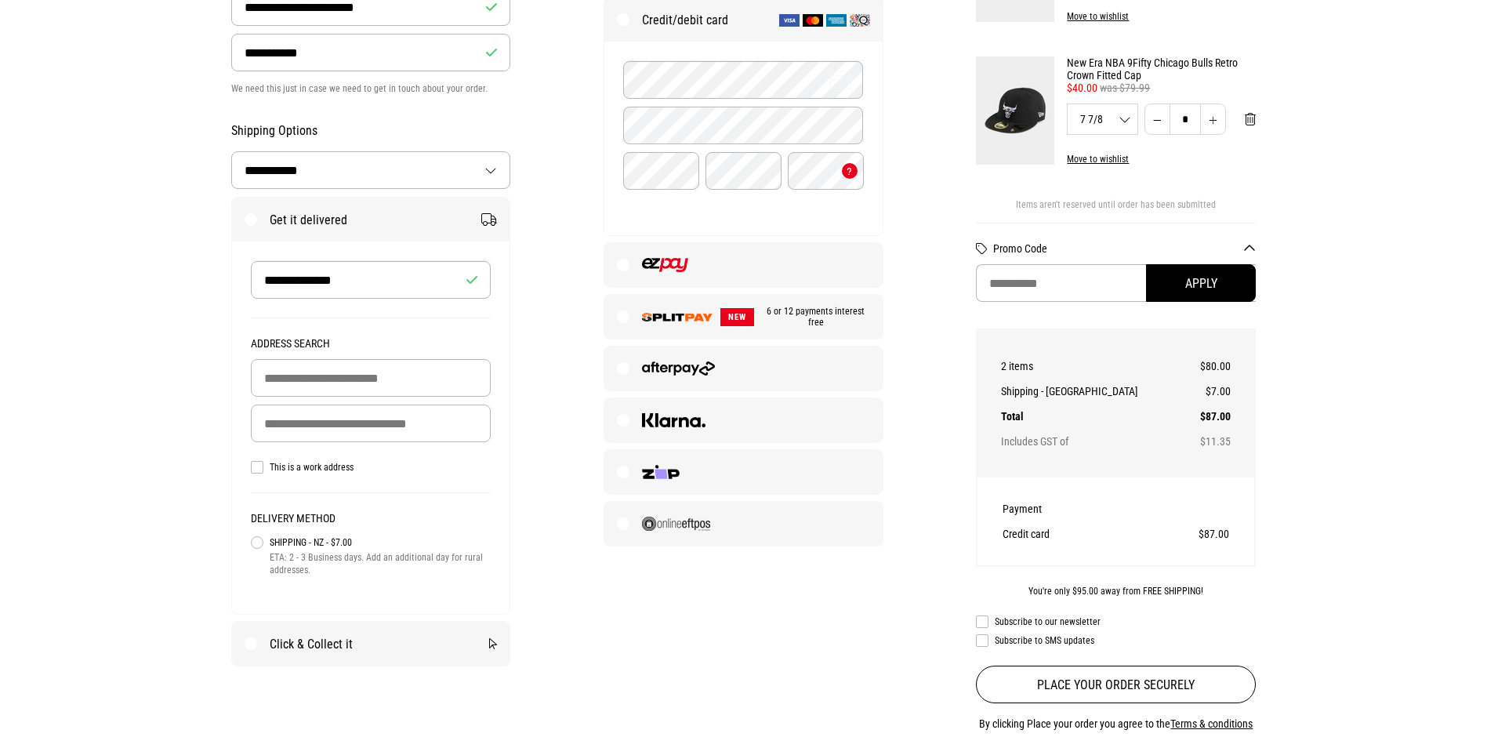
scroll to position [314, 0]
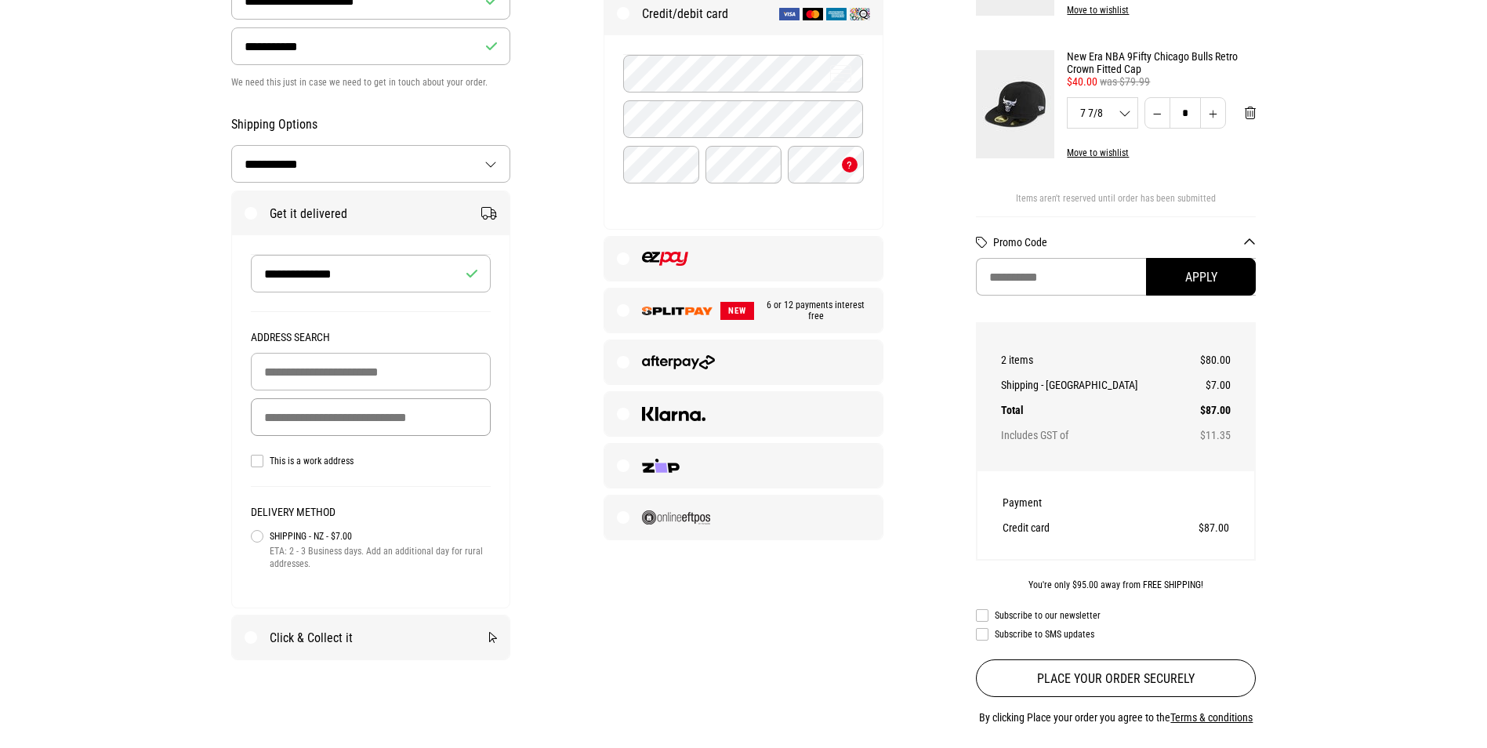
click at [296, 426] on input "Delivery Address" at bounding box center [371, 417] width 241 height 38
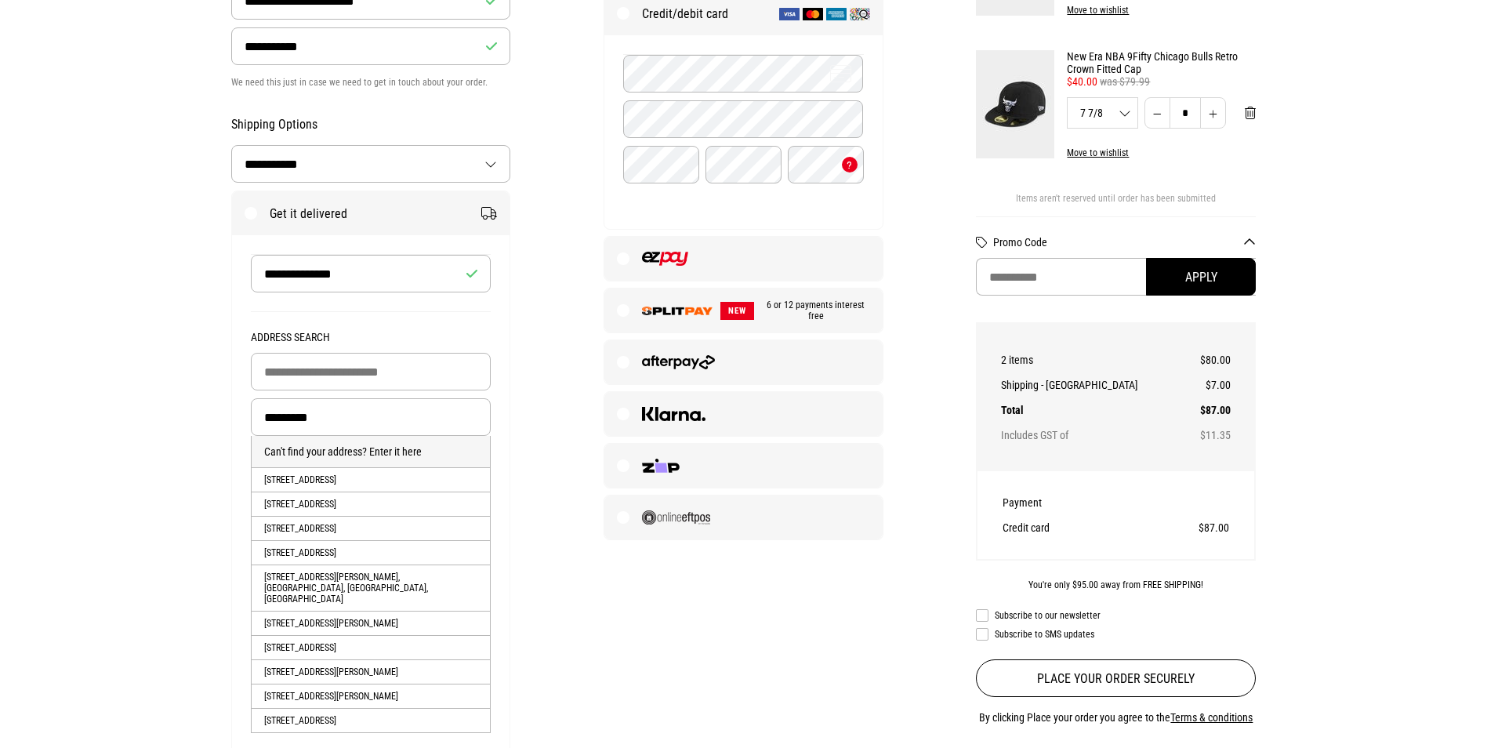
click at [335, 491] on li "23 Killarney Street, Alexandra, ALEXANDRA, Central Otago District" at bounding box center [371, 479] width 239 height 24
type input "**********"
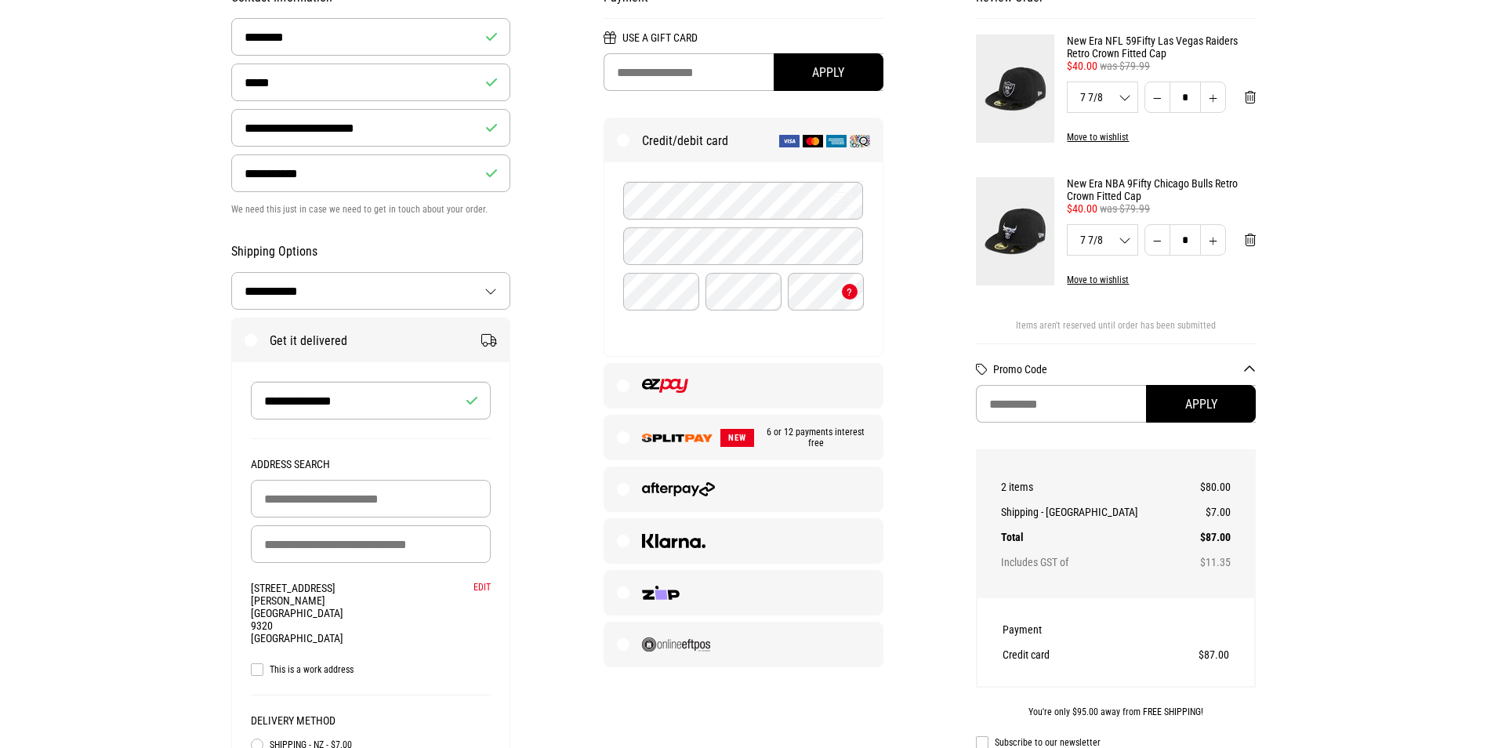
scroll to position [235, 0]
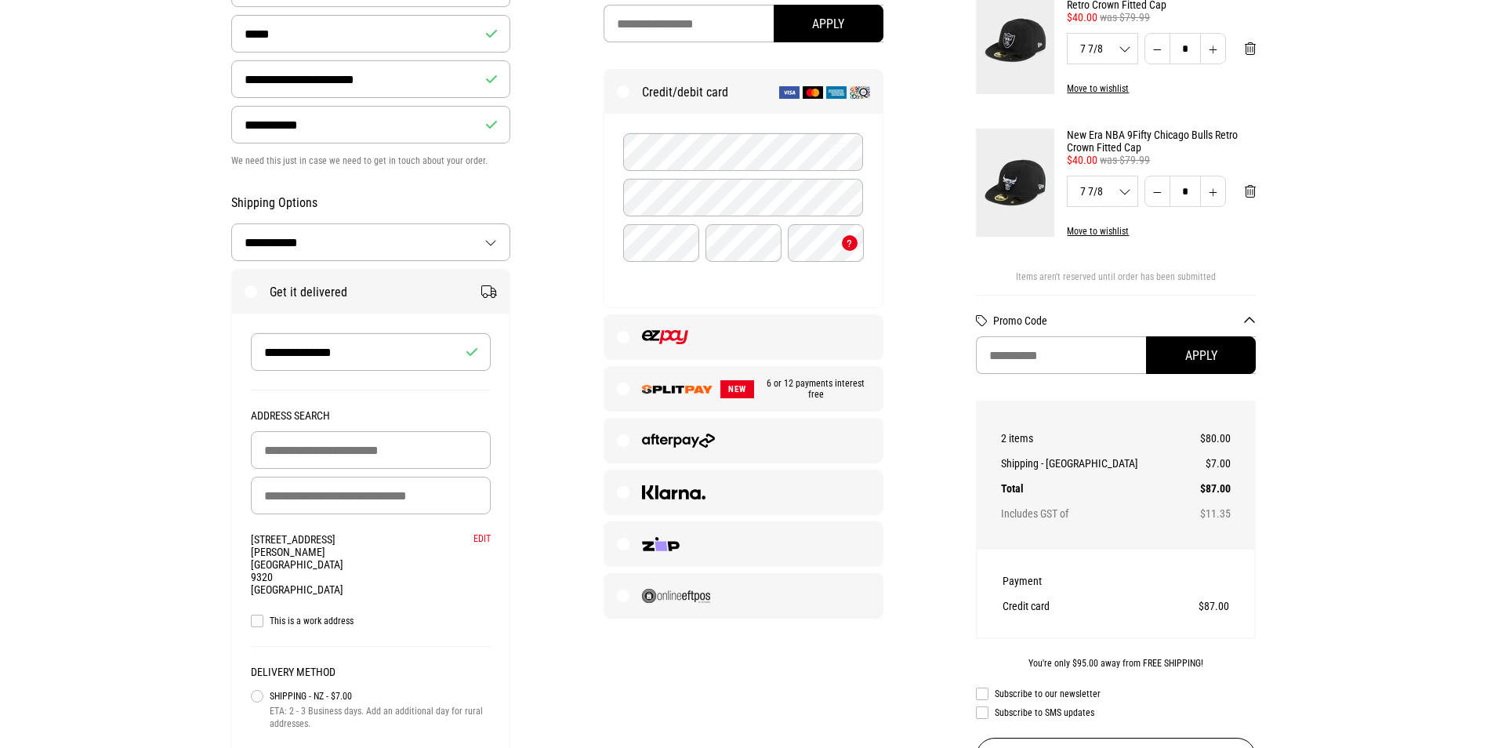
click at [668, 442] on img at bounding box center [678, 440] width 73 height 14
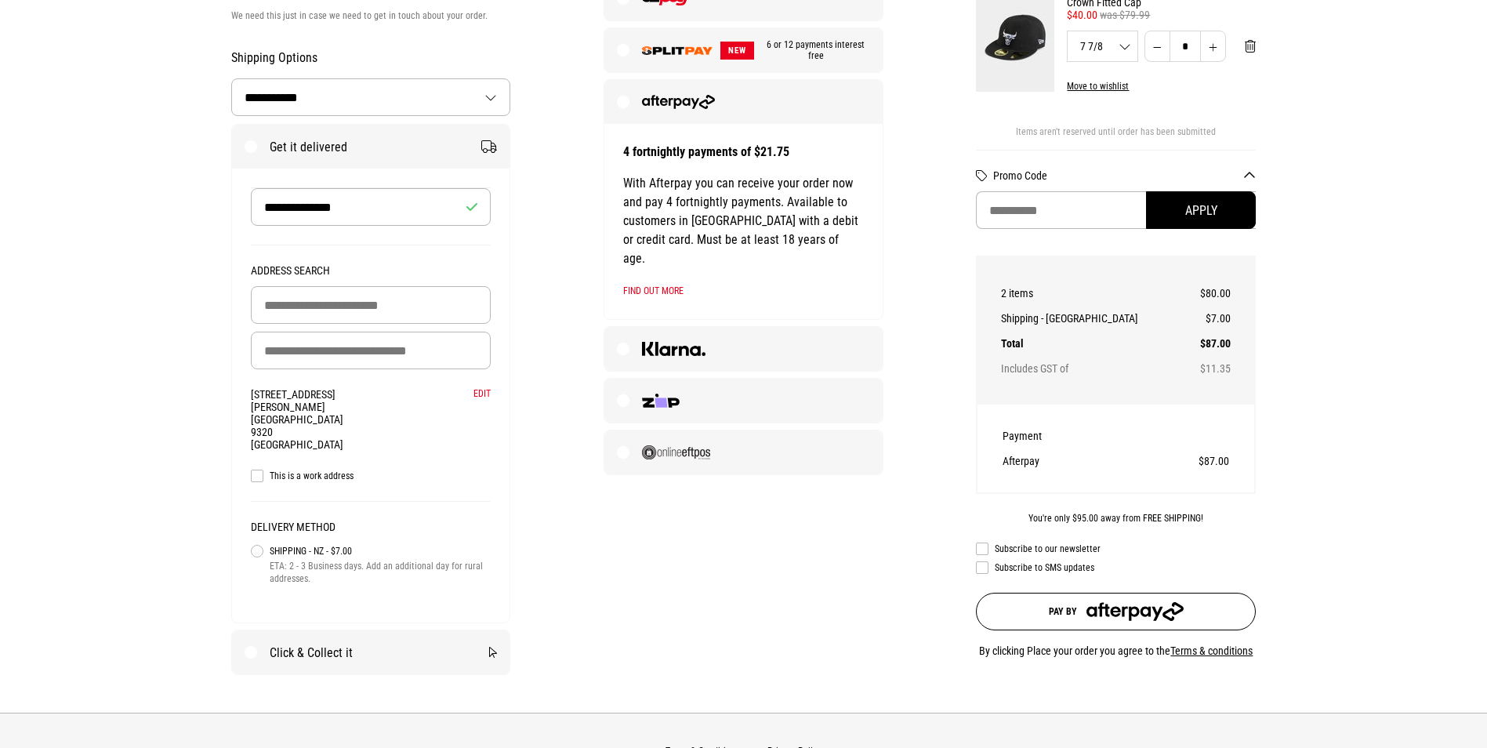
scroll to position [392, 0]
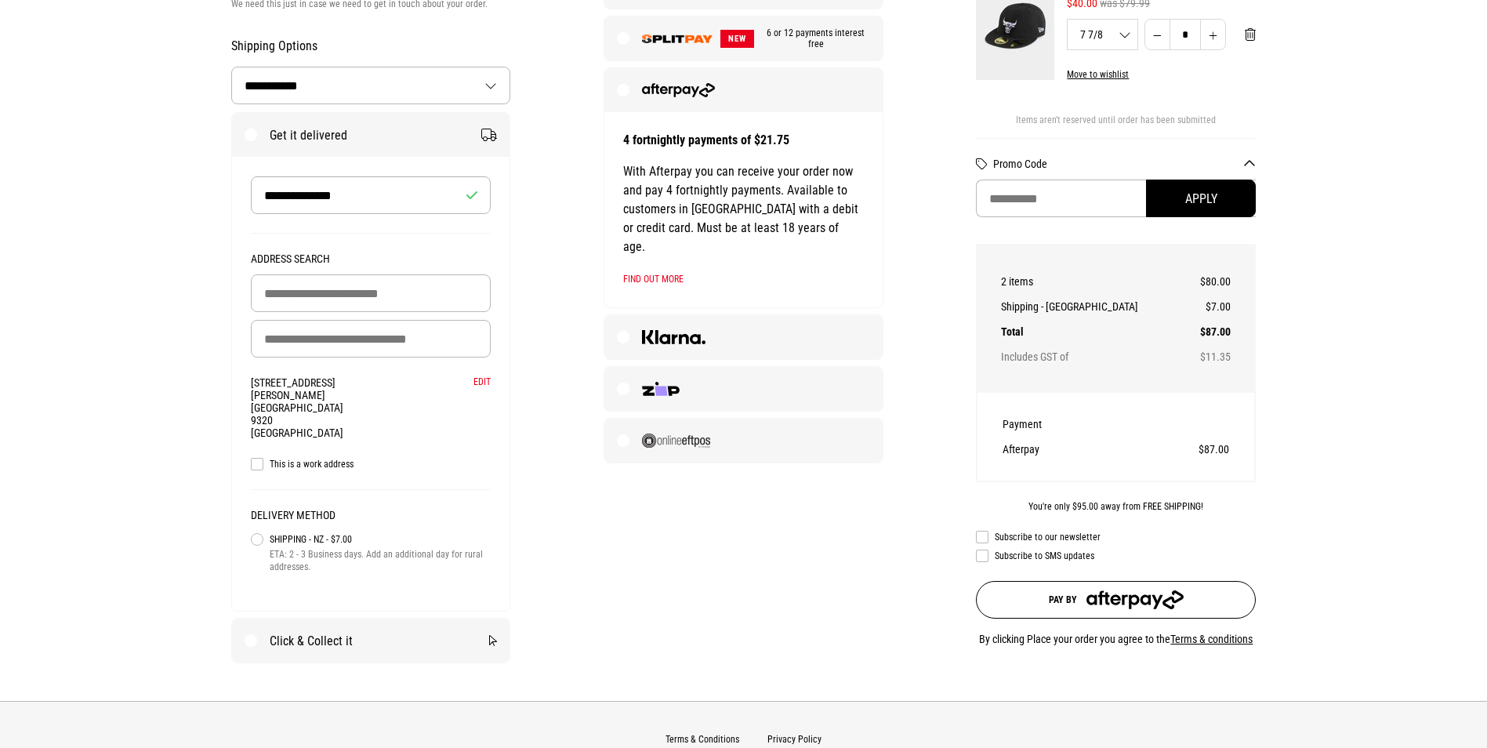
click at [1093, 615] on button "Pay by" at bounding box center [1116, 600] width 280 height 38
